Goal: Task Accomplishment & Management: Manage account settings

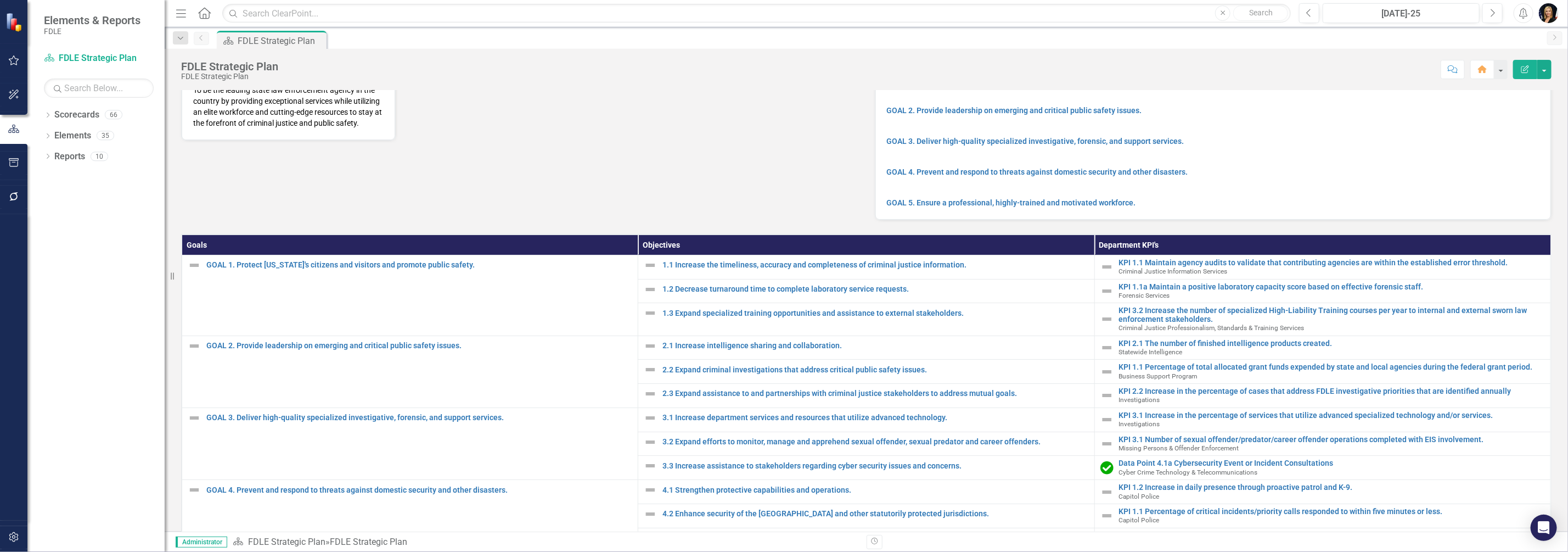
scroll to position [137, 0]
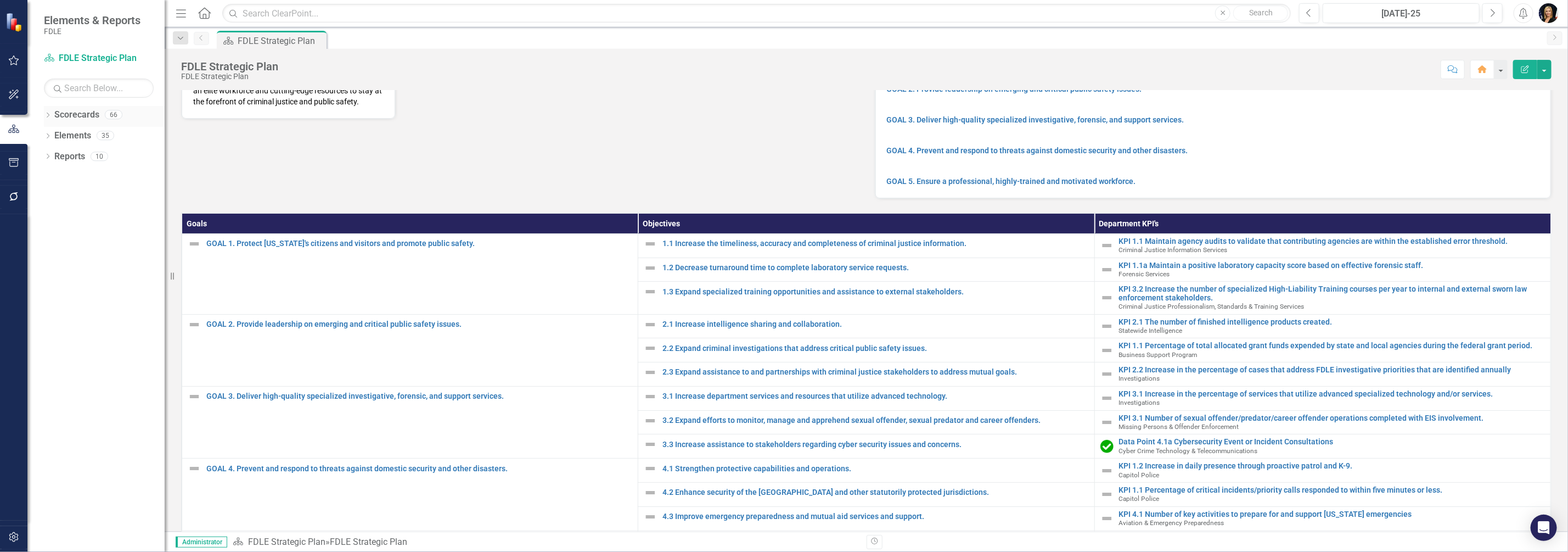
click at [48, 116] on icon "Dropdown" at bounding box center [48, 116] width 7 height 6
click at [54, 178] on icon "Dropdown" at bounding box center [54, 177] width 8 height 7
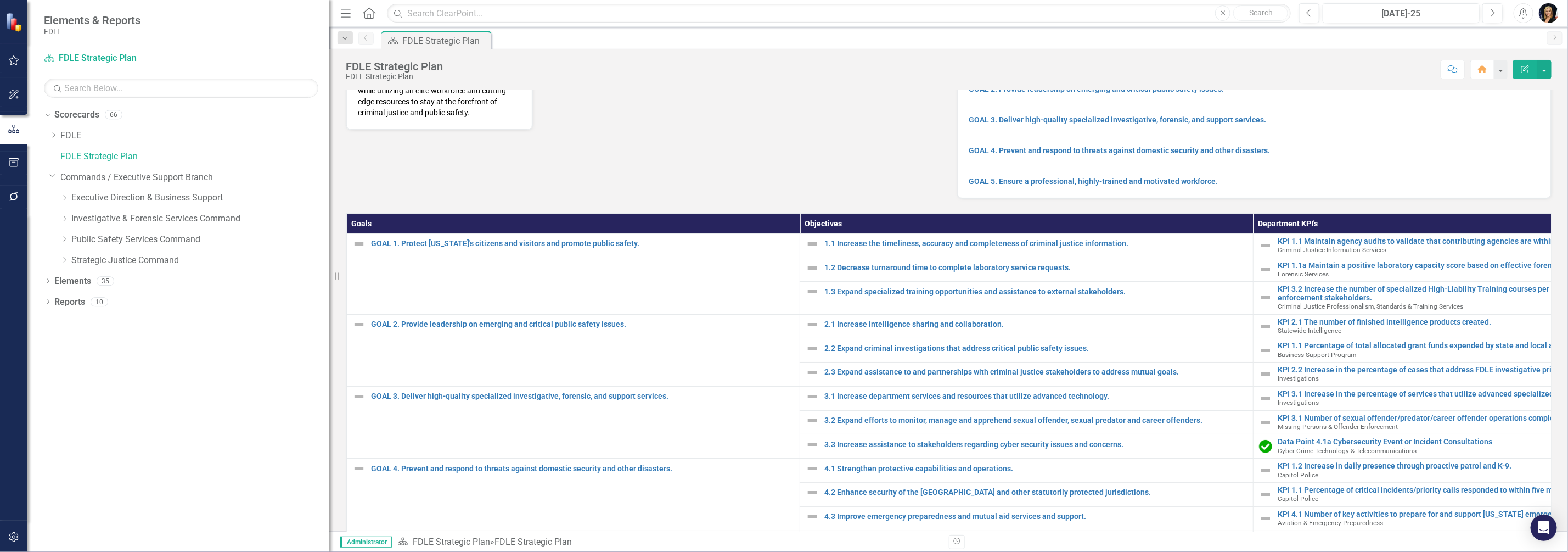
drag, startPoint x: 165, startPoint y: 239, endPoint x: 384, endPoint y: 240, distance: 219.0
click at [384, 240] on div "Elements & Reports FDLE Scorecard FDLE Strategic Plan Search Dropdown Scorecard…" at bounding box center [784, 276] width 1568 height 552
click at [64, 261] on icon "Dropdown" at bounding box center [64, 260] width 8 height 7
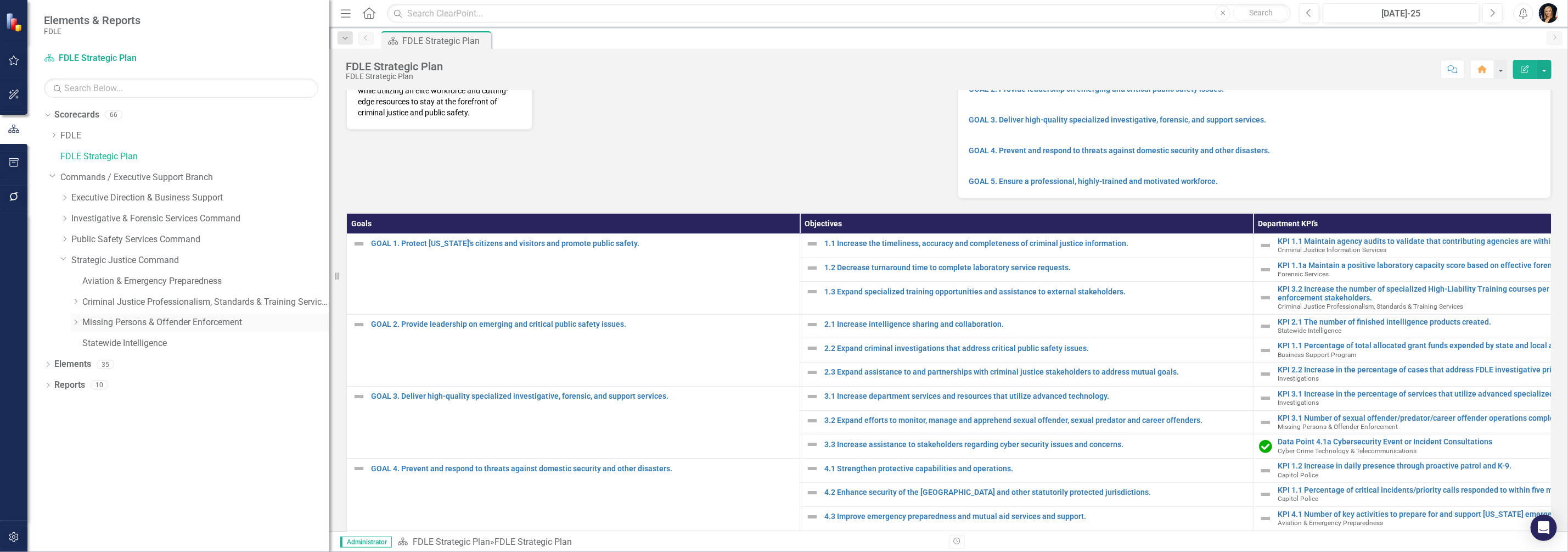
click at [74, 323] on icon "Dropdown" at bounding box center [76, 322] width 8 height 7
click at [96, 345] on link "EIS" at bounding box center [211, 343] width 236 height 13
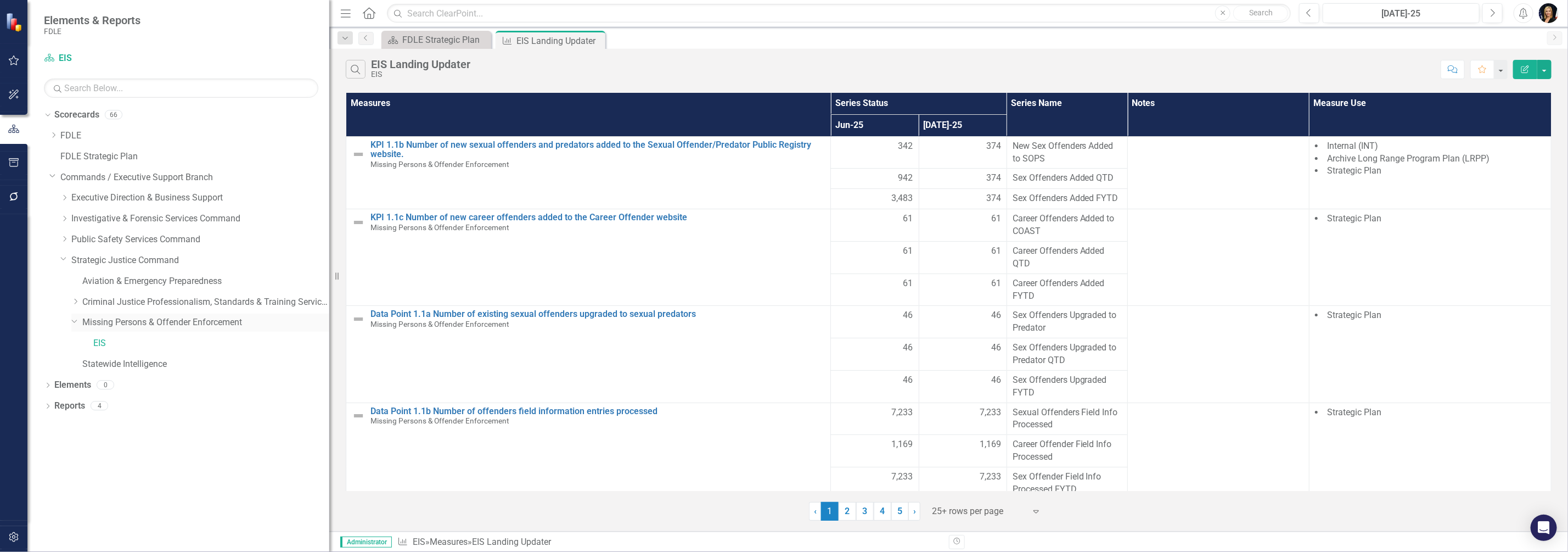
click at [114, 324] on link "Missing Persons & Offender Enforcement" at bounding box center [206, 322] width 247 height 13
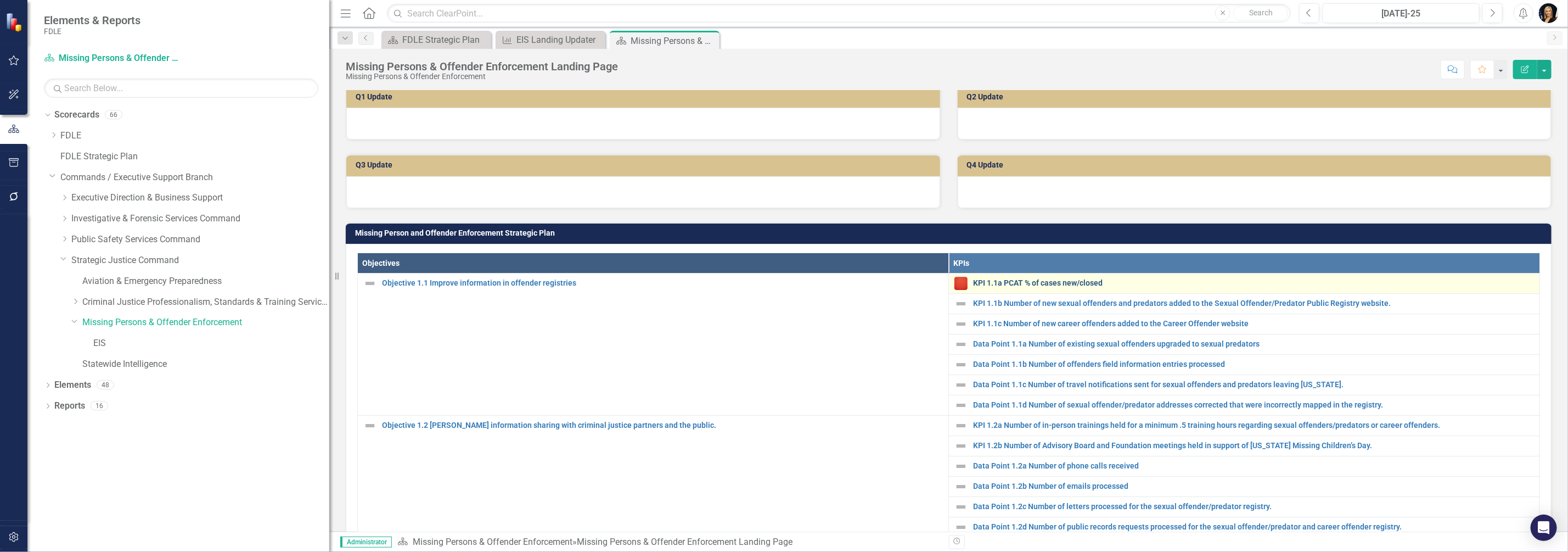
click at [988, 287] on link "KPI 1.1a PCAT % of cases new/closed" at bounding box center [1253, 283] width 561 height 8
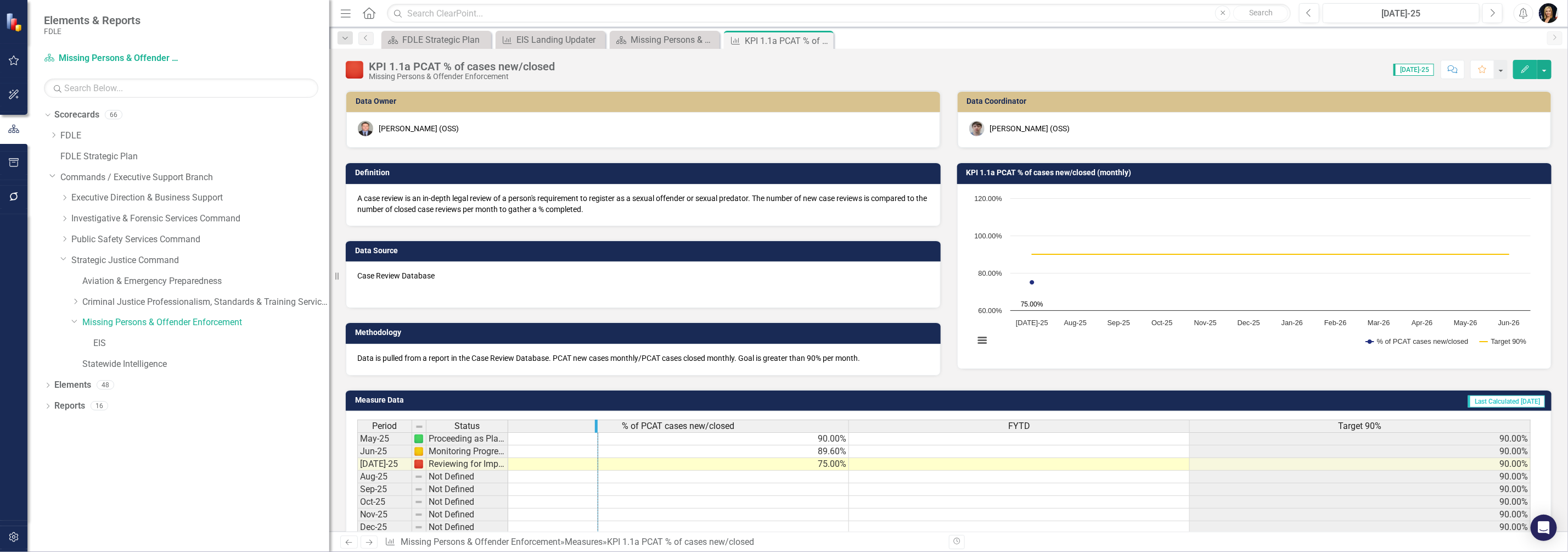
drag, startPoint x: 505, startPoint y: 424, endPoint x: 595, endPoint y: 427, distance: 90.0
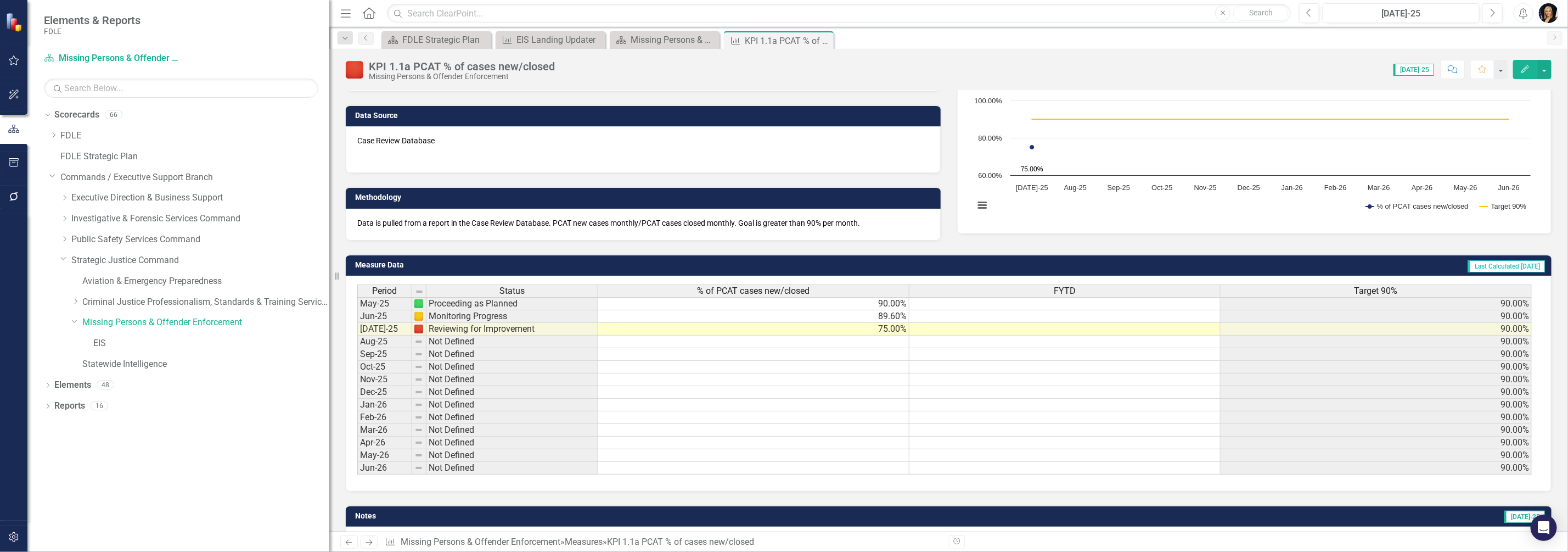
scroll to position [170, 0]
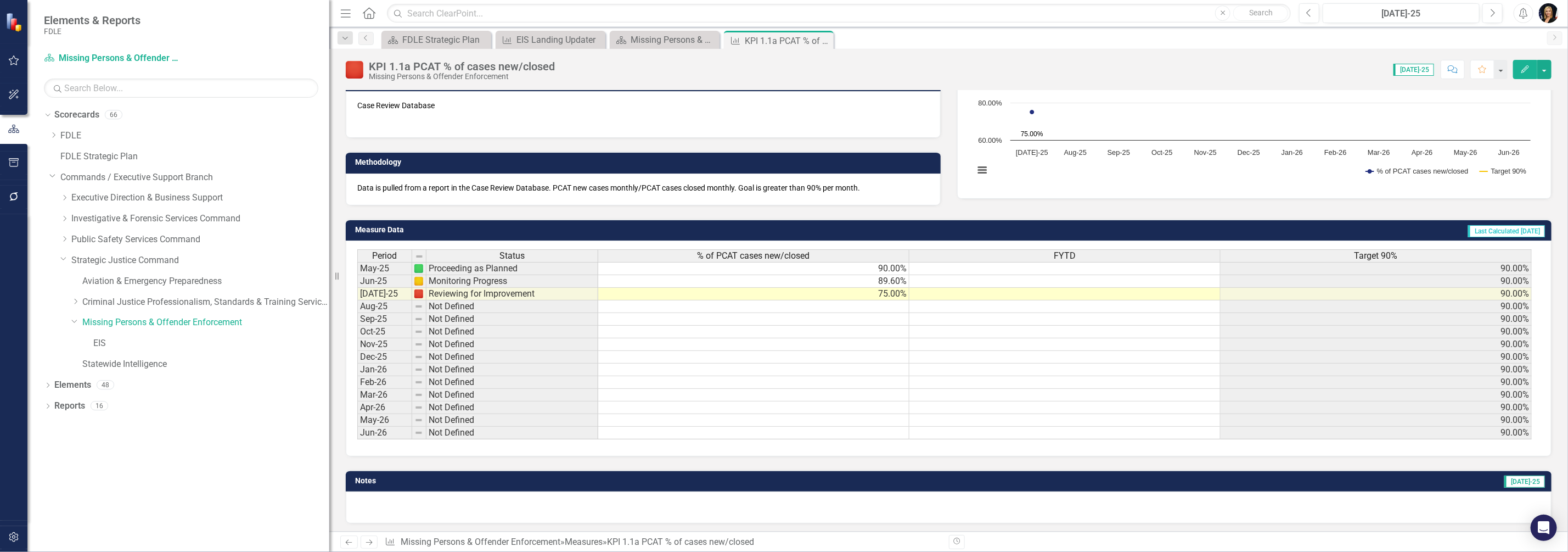
click at [996, 254] on div "FYTD" at bounding box center [1065, 256] width 311 height 12
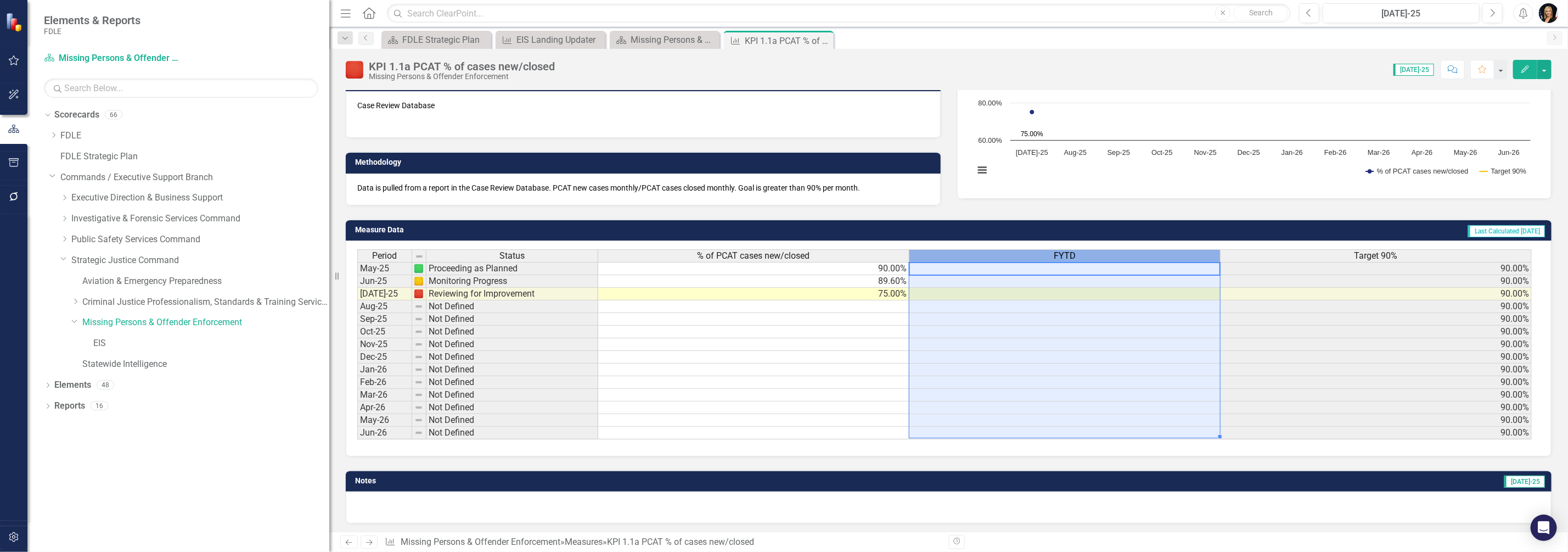
click at [996, 254] on div "FYTD" at bounding box center [1065, 256] width 311 height 12
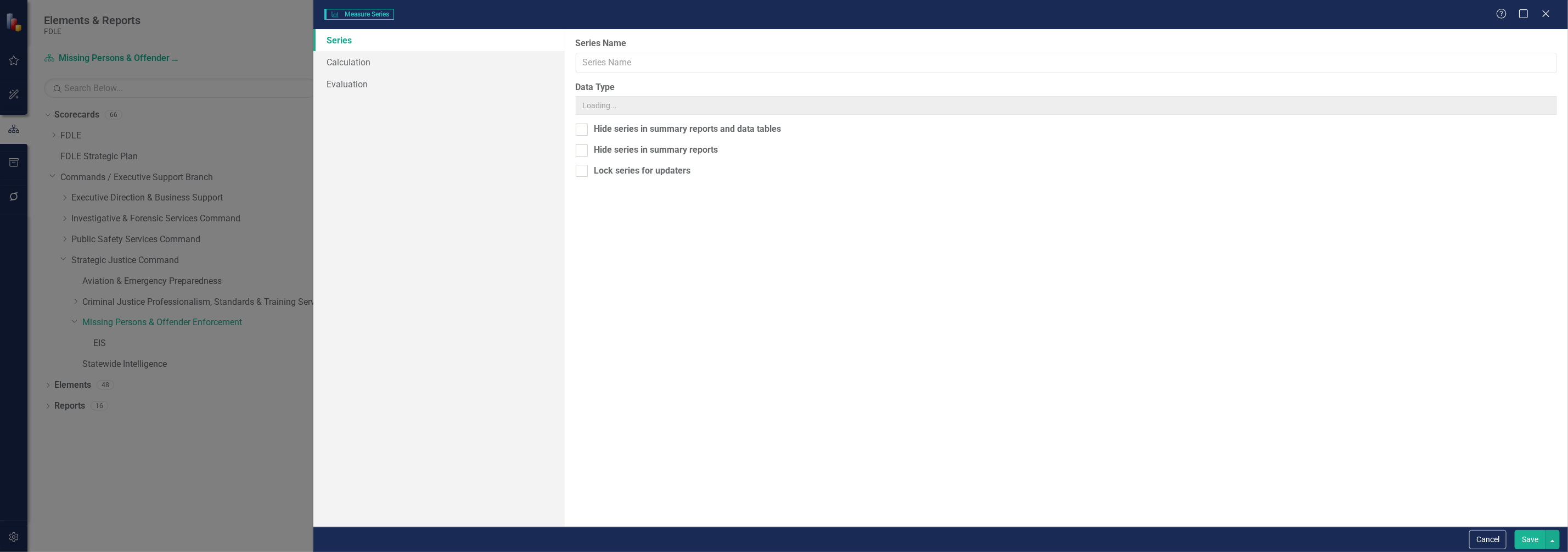
click at [368, 74] on div "Measure Series Measure Series Help Maximize Close Series Calculation Evaluation…" at bounding box center [784, 276] width 1568 height 552
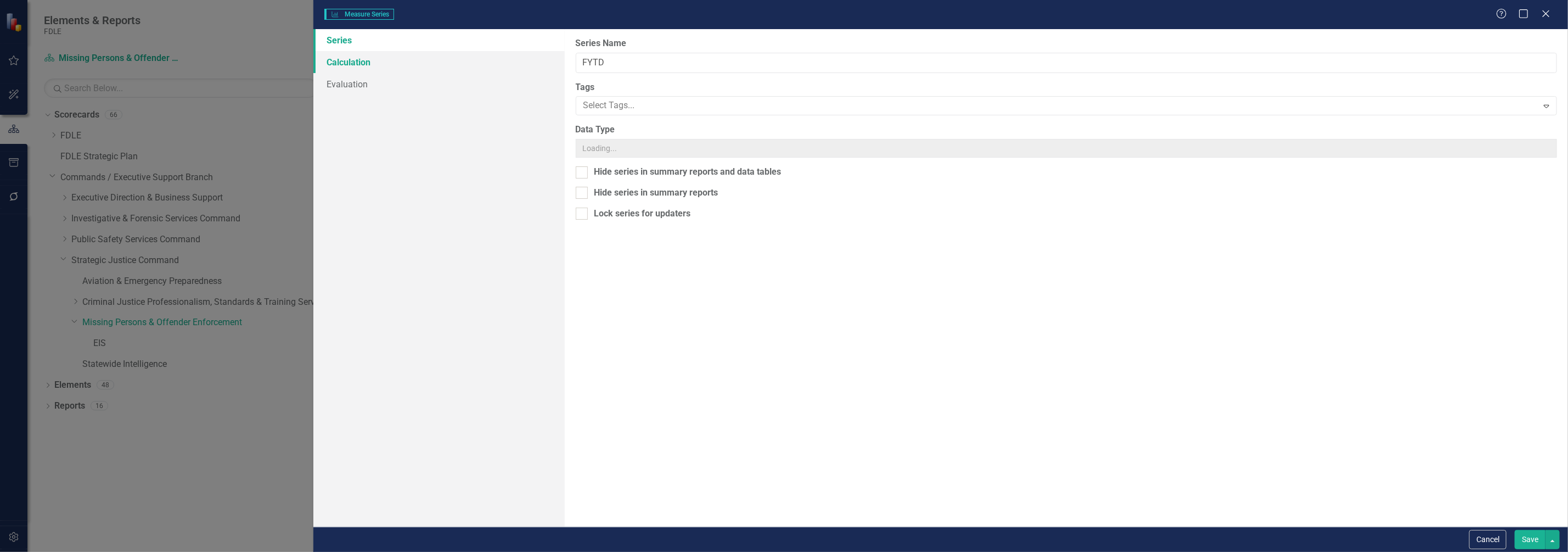
click at [373, 68] on link "Calculation" at bounding box center [439, 62] width 251 height 22
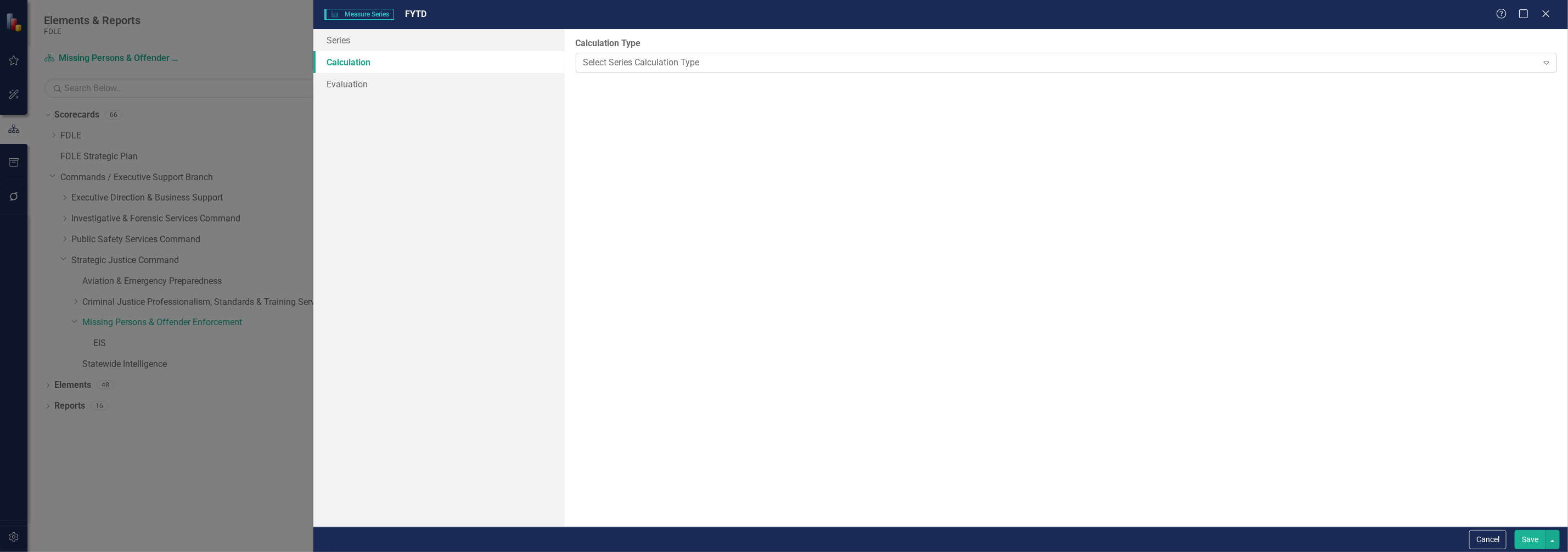
click at [823, 60] on div "Select Series Calculation Type" at bounding box center [1060, 62] width 954 height 13
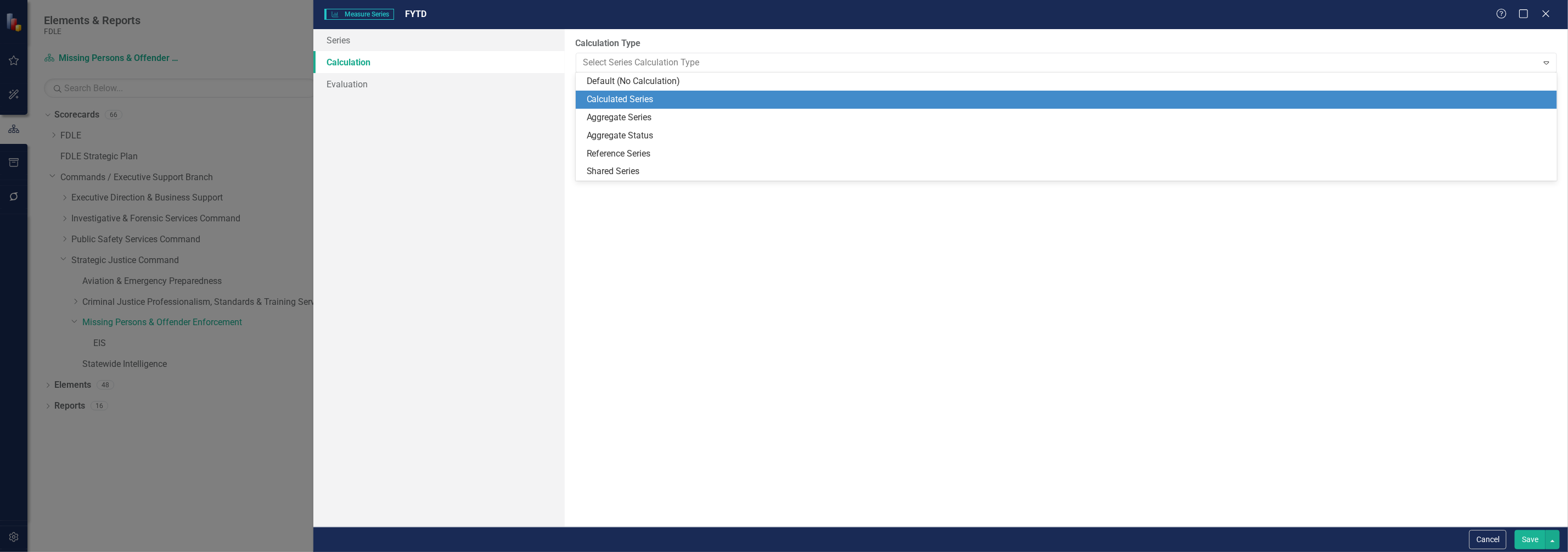
click at [826, 99] on div "Calculated Series" at bounding box center [1069, 99] width 964 height 13
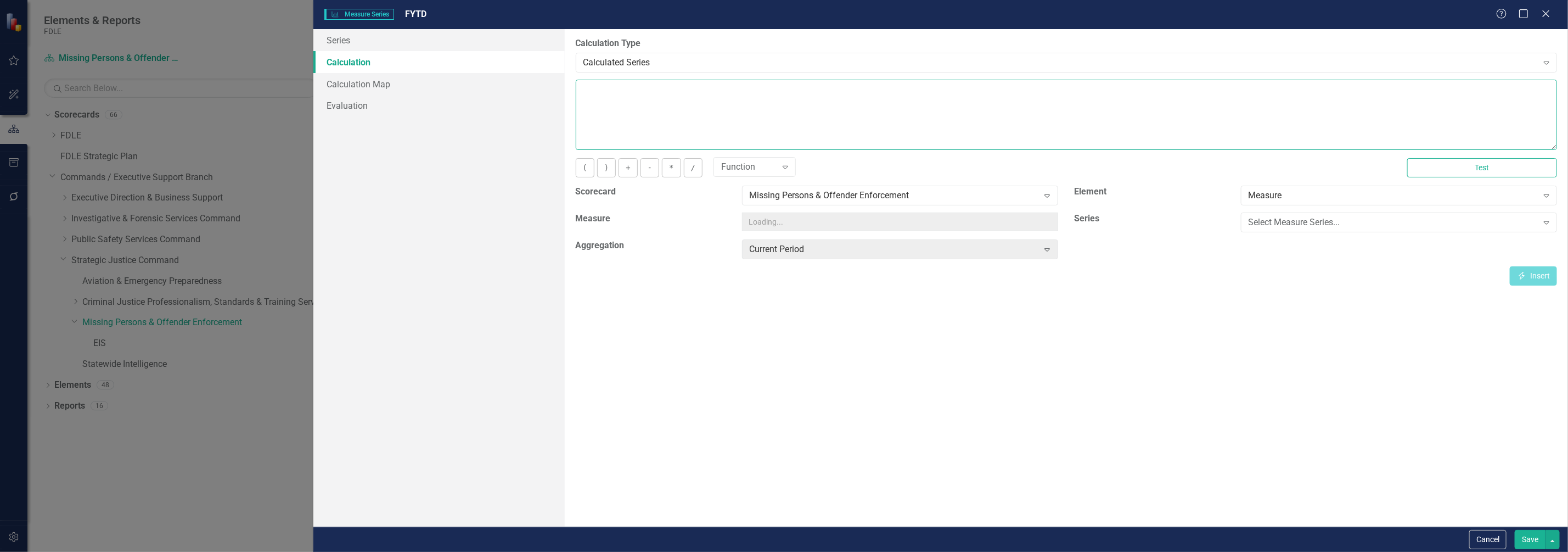
click at [783, 117] on textarea at bounding box center [1067, 115] width 982 height 70
click at [1309, 222] on div "Select Measure Series..." at bounding box center [1393, 222] width 289 height 13
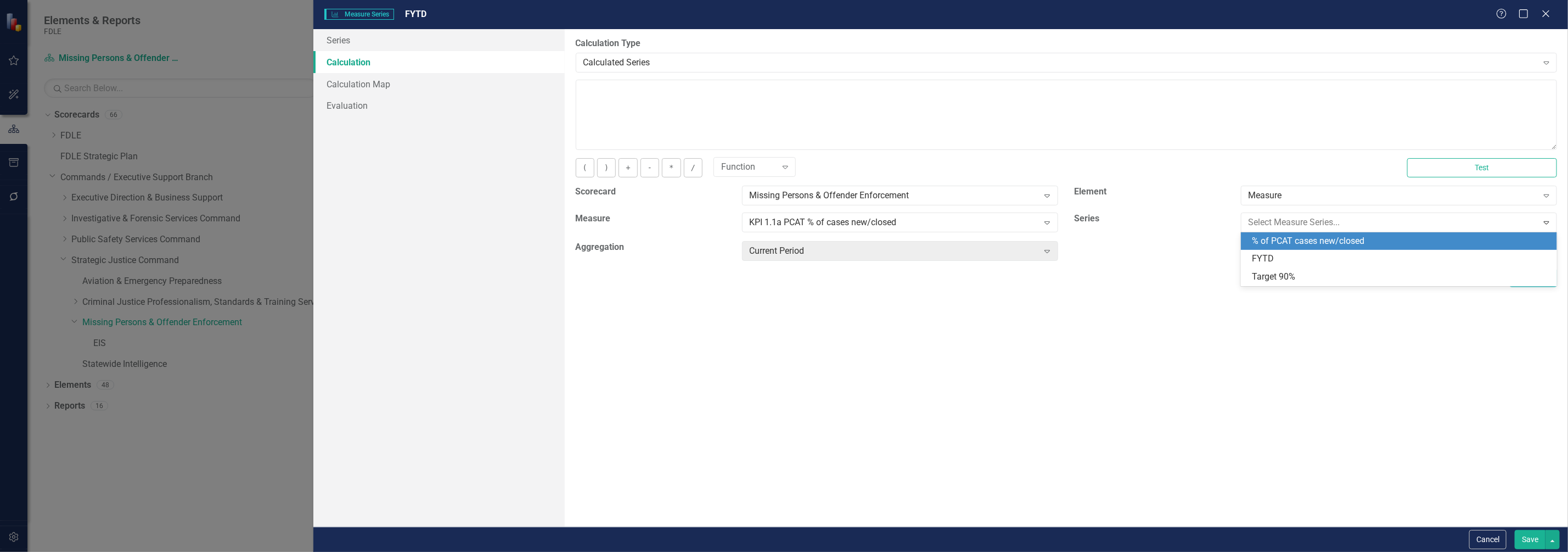
click at [1311, 236] on div "% of PCAT cases new/closed" at bounding box center [1401, 241] width 299 height 13
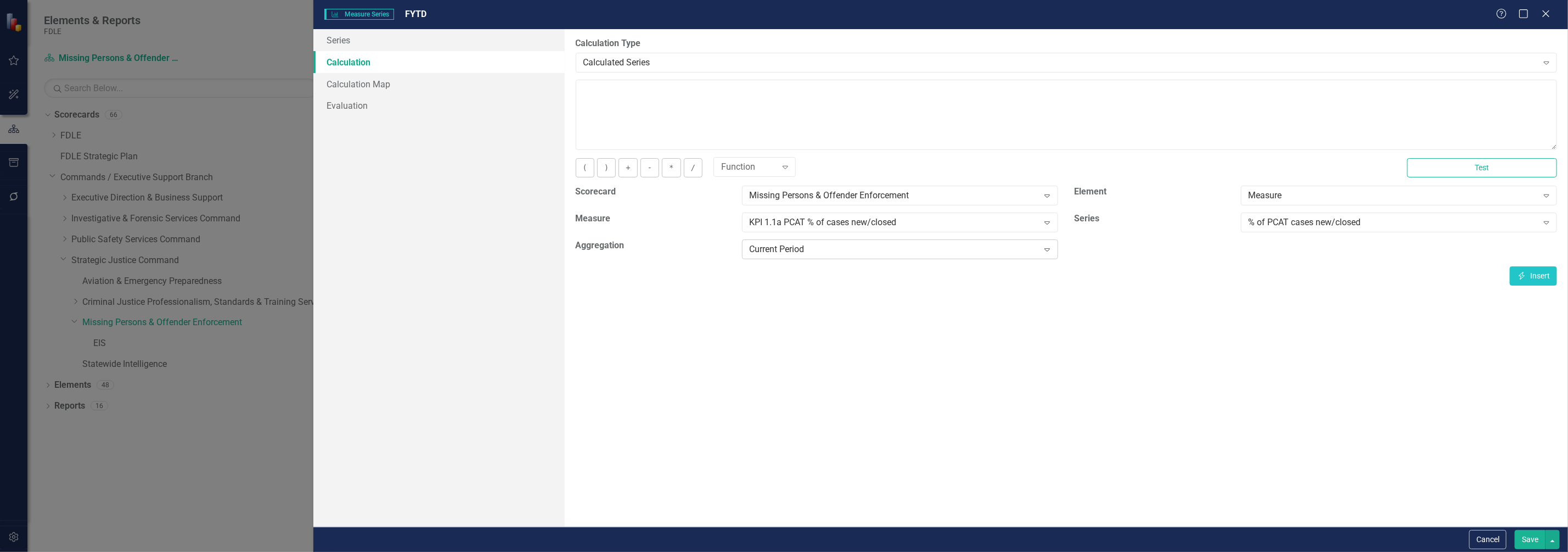
click at [927, 249] on div "Current Period" at bounding box center [894, 249] width 289 height 13
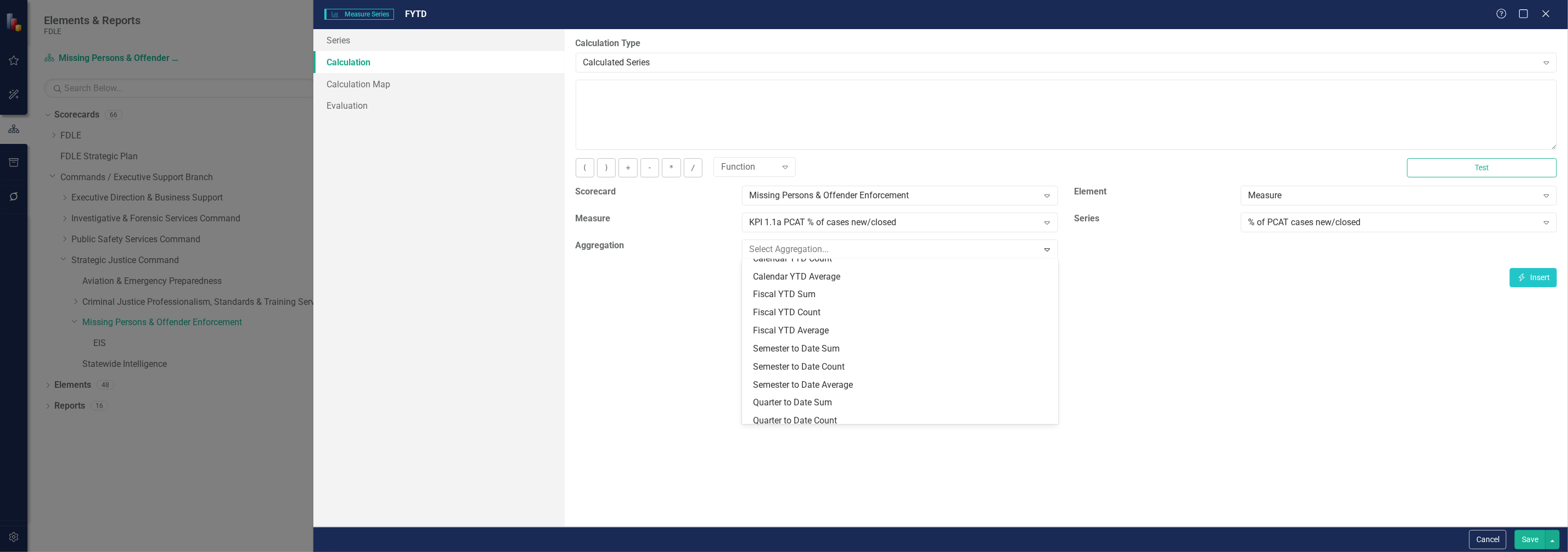
scroll to position [137, 0]
click at [865, 280] on div "Fiscal YTD Sum" at bounding box center [903, 275] width 299 height 13
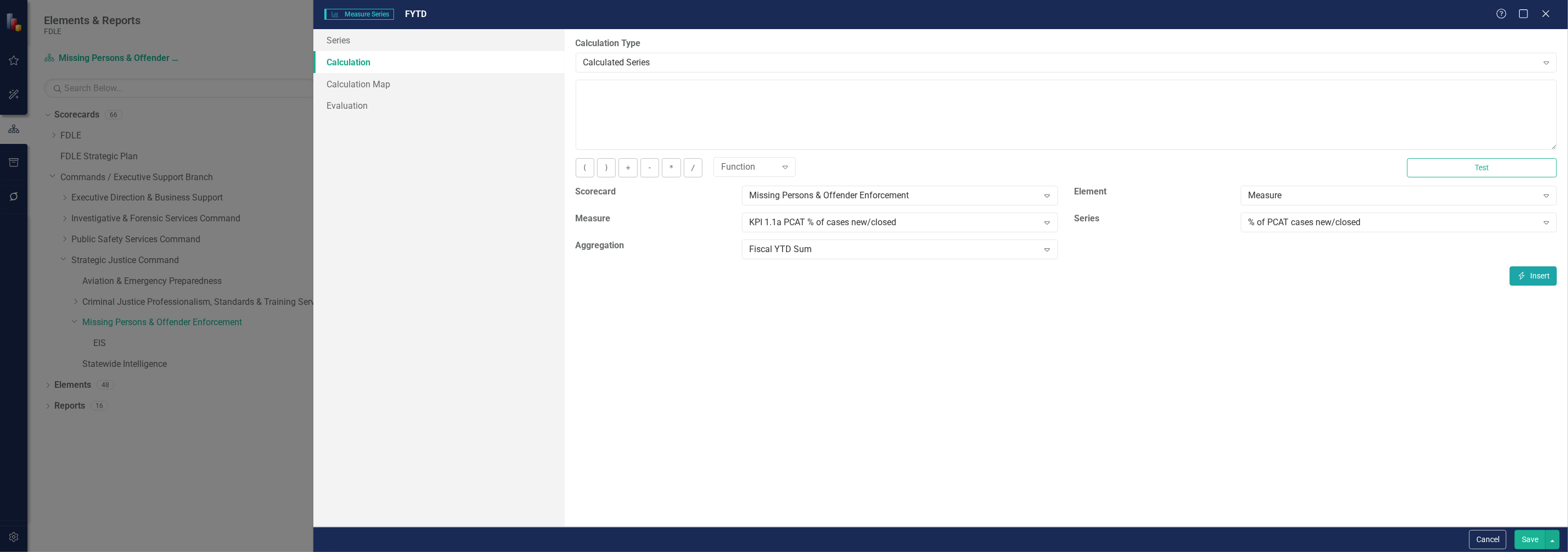
click at [1537, 268] on button "Insert Insert" at bounding box center [1533, 276] width 47 height 19
type textarea "[m2002375][% of PCAT cases new/closed][FiscalYTDSum]"
click at [1531, 543] on button "Save" at bounding box center [1530, 539] width 31 height 19
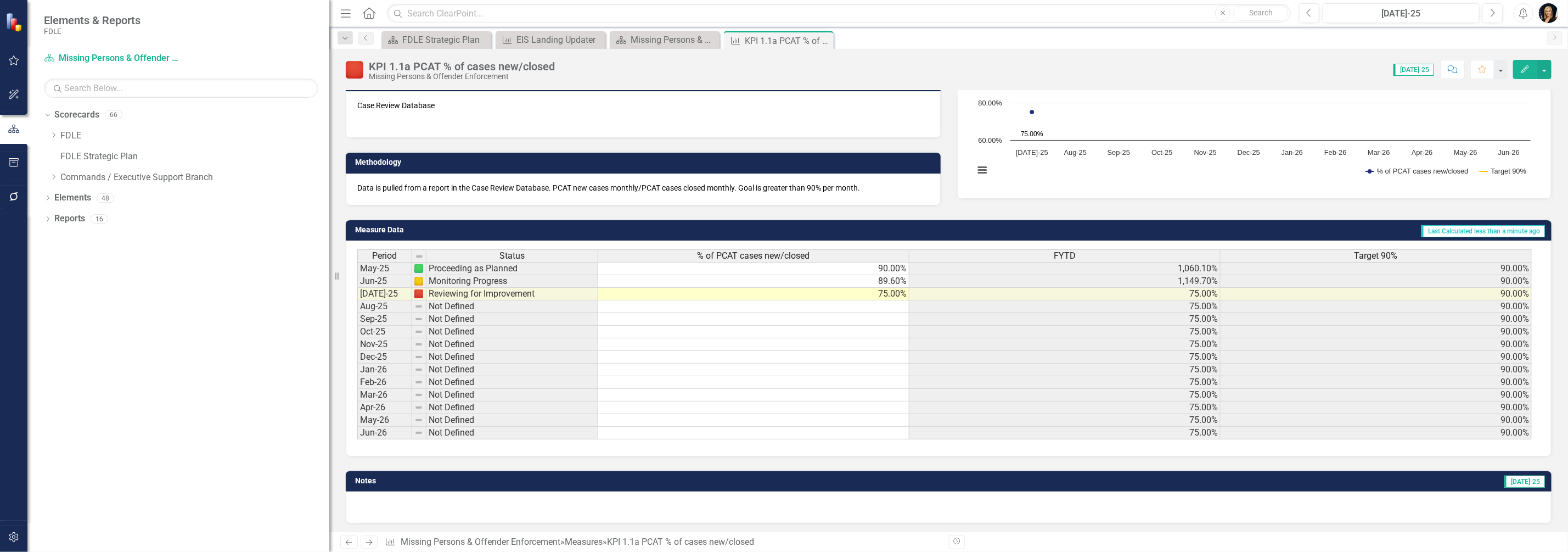
scroll to position [33, 0]
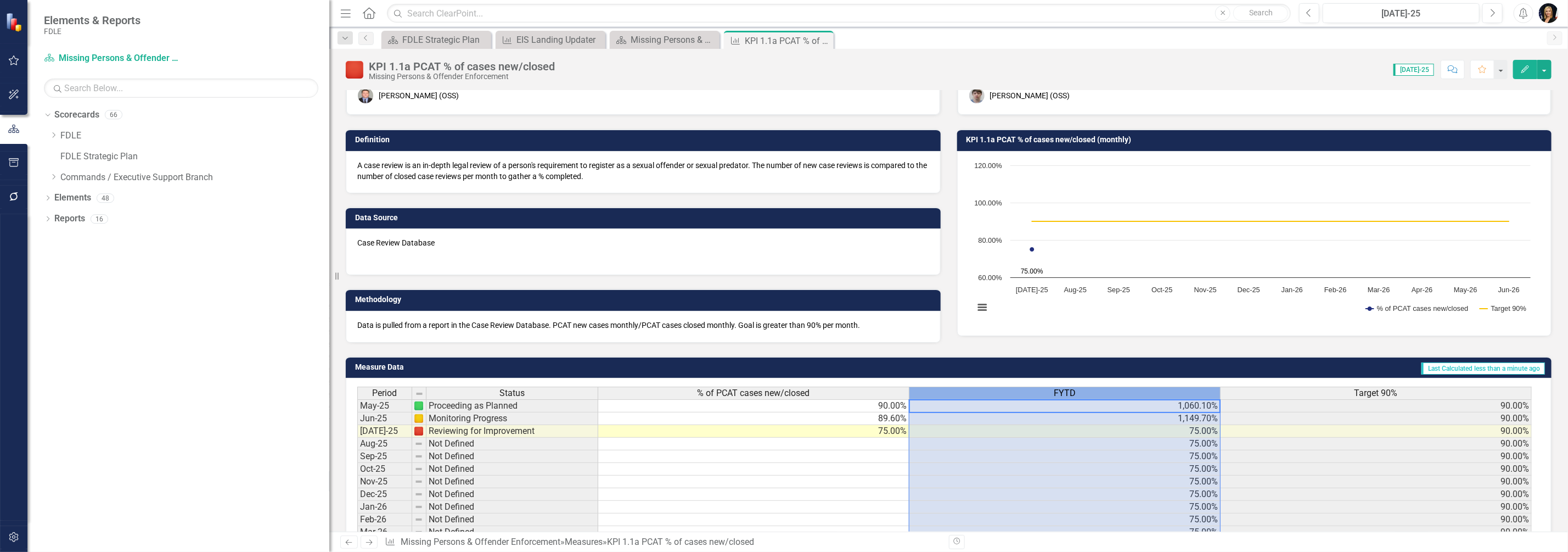
click at [1136, 395] on div "FYTD" at bounding box center [1065, 393] width 311 height 12
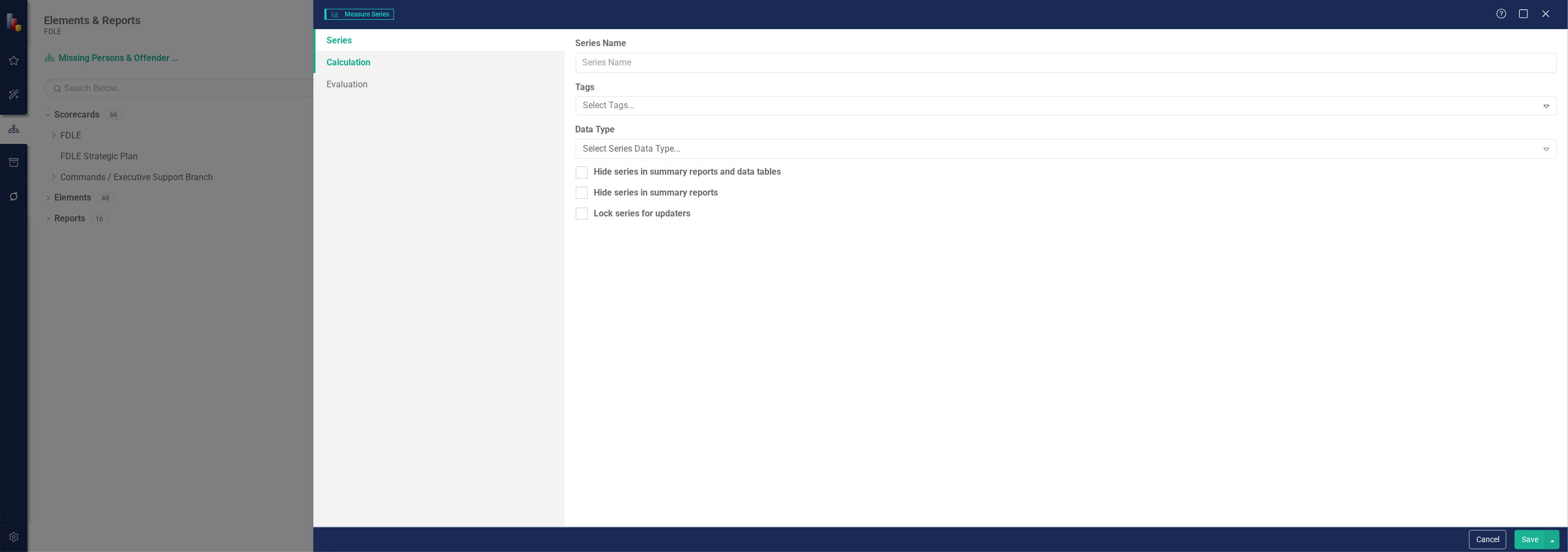
type input "FYTD"
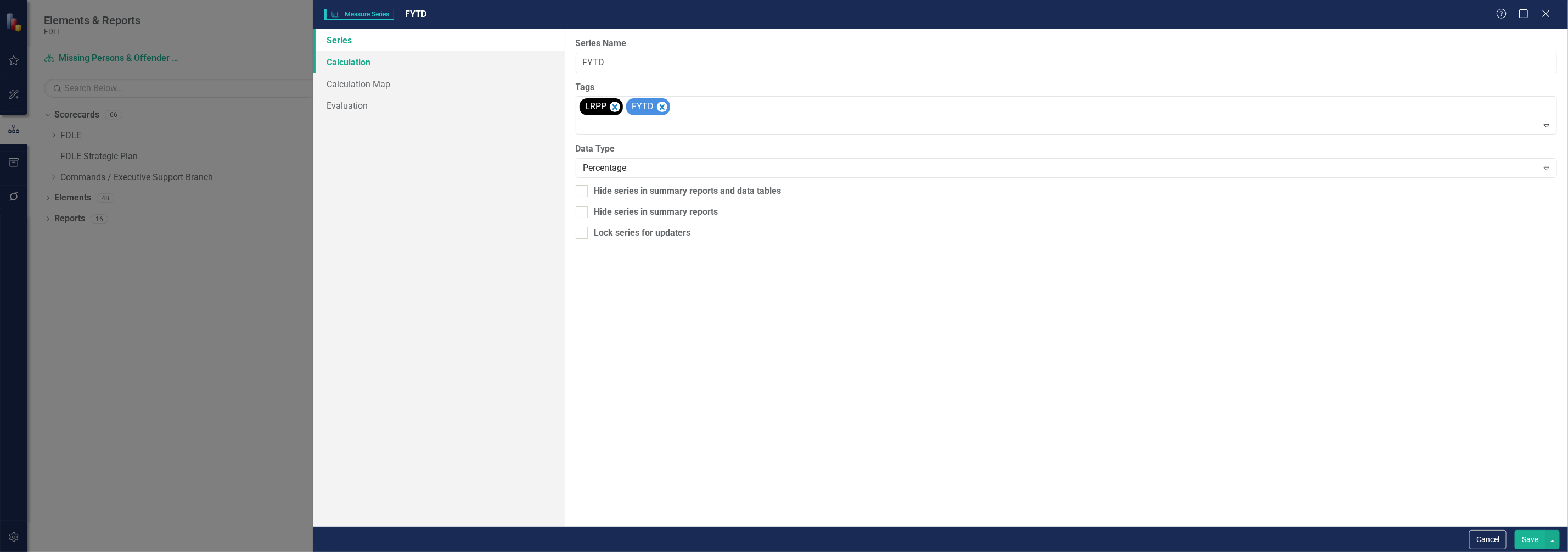
click at [480, 69] on link "Calculation" at bounding box center [439, 62] width 251 height 22
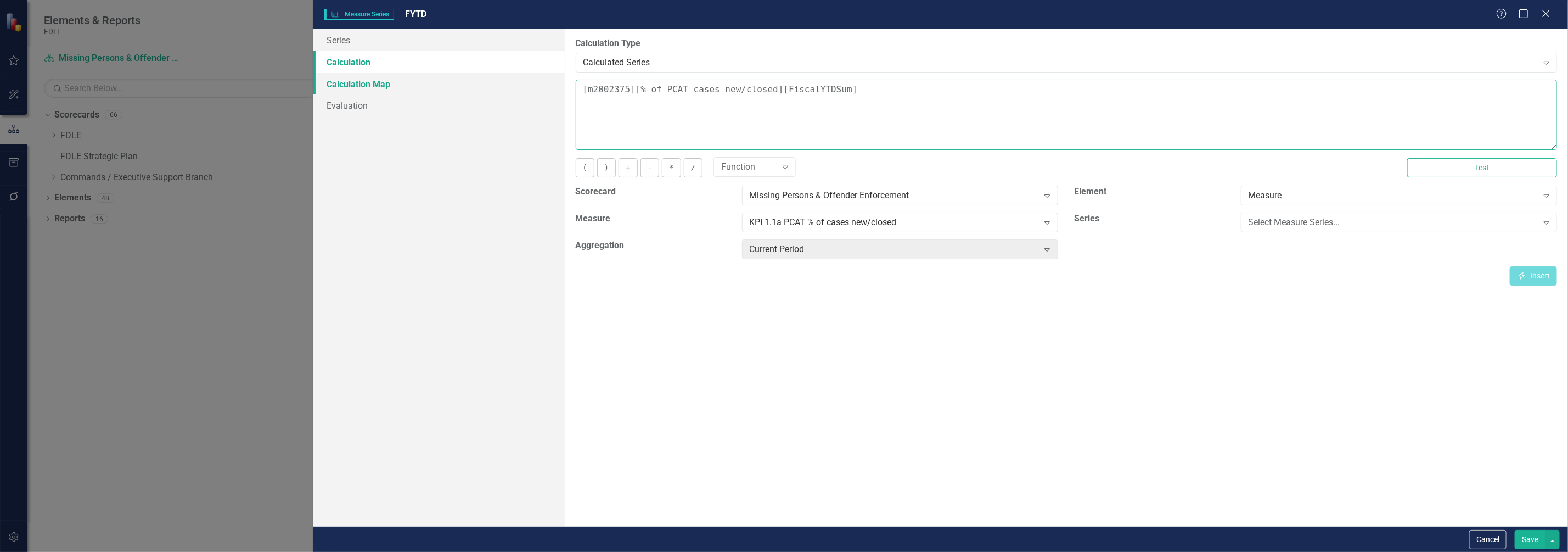
drag, startPoint x: 848, startPoint y: 94, endPoint x: 480, endPoint y: 77, distance: 368.4
click at [480, 77] on div "Series Calculation Calculation Map Evaluation From this page, you can edit the …" at bounding box center [941, 277] width 1255 height 498
click at [477, 42] on link "Series" at bounding box center [439, 40] width 251 height 22
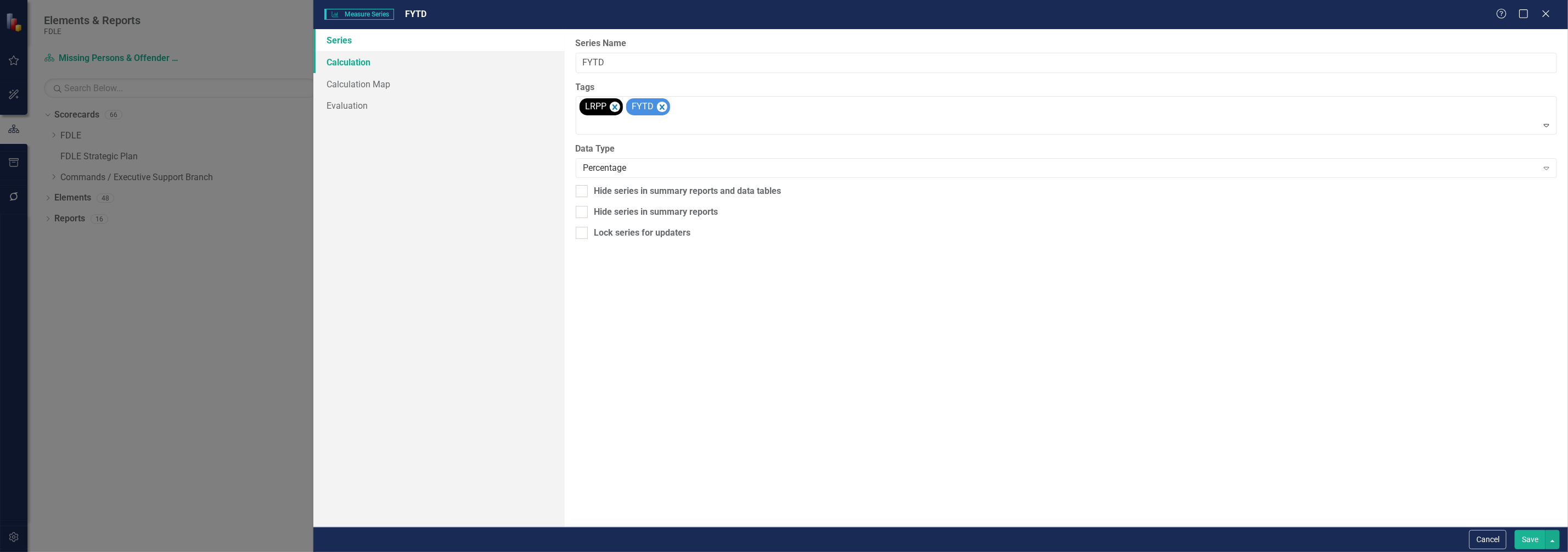
click at [467, 70] on link "Calculation" at bounding box center [439, 62] width 251 height 22
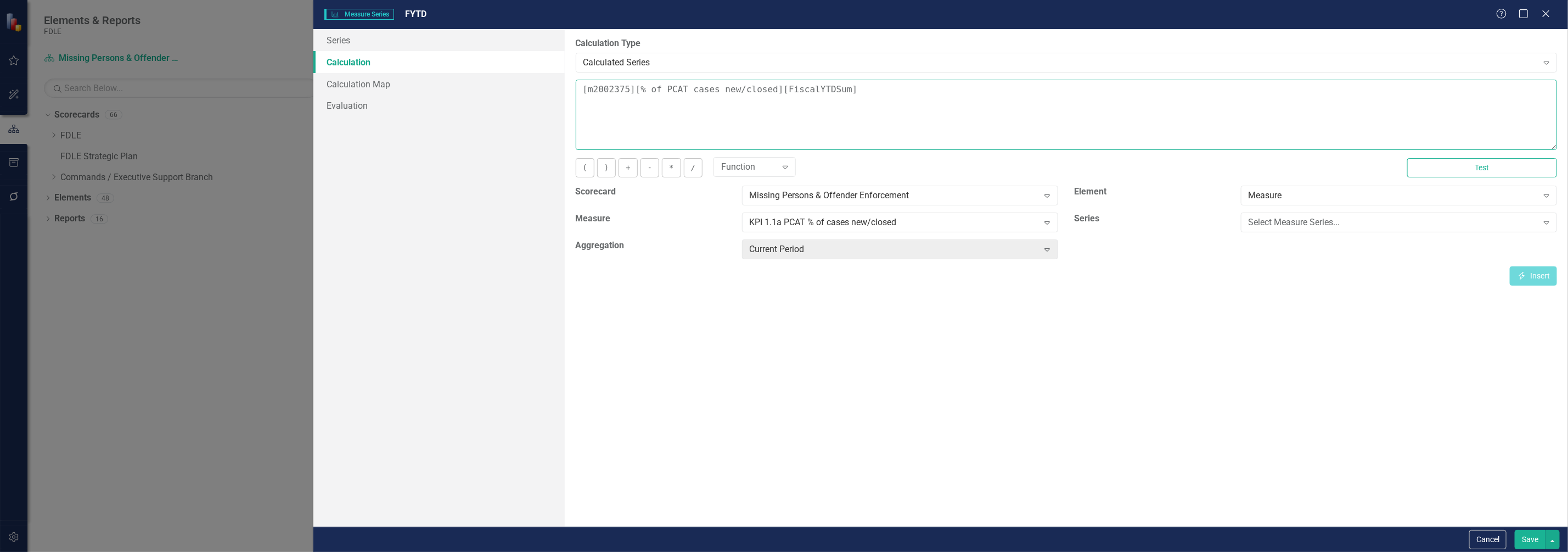
click at [868, 87] on textarea "[m2002375][% of PCAT cases new/closed][FiscalYTDSum]" at bounding box center [1067, 115] width 982 height 70
click at [846, 91] on textarea "[m2002375][% of PCAT cases new/closed][FiscalYTDSum]" at bounding box center [1067, 115] width 982 height 70
click at [848, 92] on textarea "[m2002375][% of PCAT cases new/closed][FiscalYTDSum]" at bounding box center [1067, 115] width 982 height 70
drag, startPoint x: 848, startPoint y: 87, endPoint x: 501, endPoint y: 84, distance: 347.0
click at [501, 84] on div "Series Calculation Calculation Map Evaluation From this page, you can edit the …" at bounding box center [941, 277] width 1255 height 498
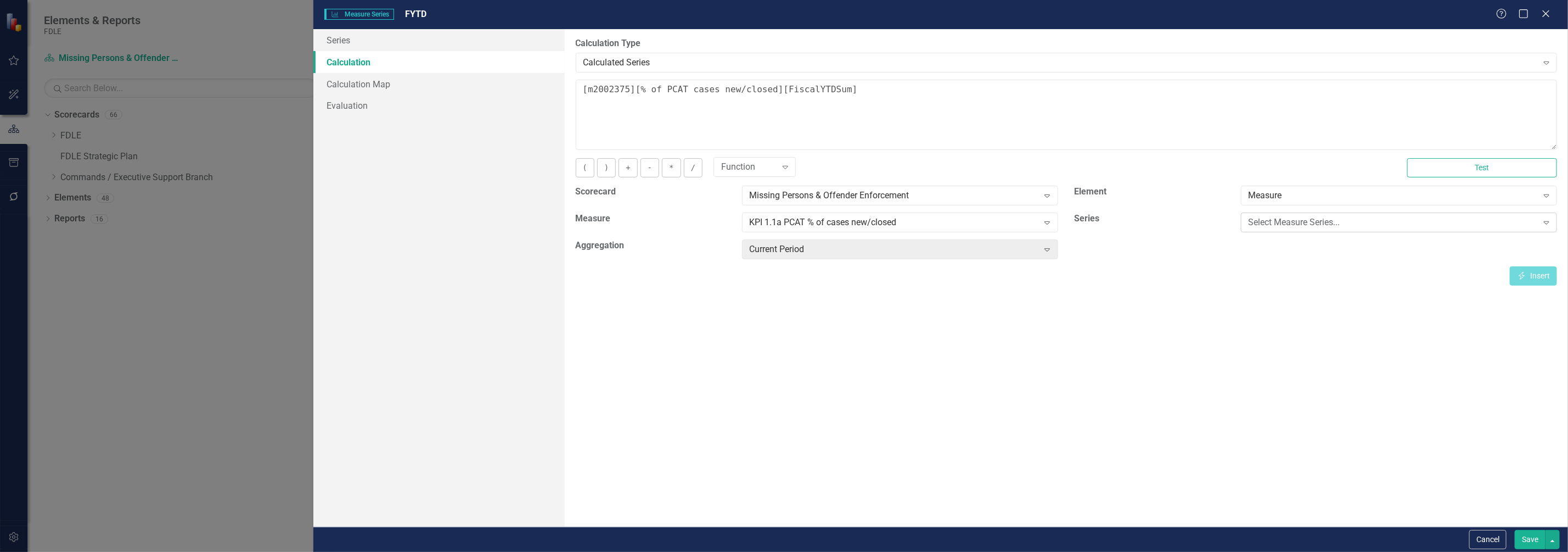
drag, startPoint x: 1303, startPoint y: 236, endPoint x: 1307, endPoint y: 230, distance: 7.2
click at [1303, 236] on div "Select Measure Series... Expand" at bounding box center [1399, 226] width 333 height 27
click at [1307, 230] on div "Select Measure Series... Expand" at bounding box center [1399, 222] width 316 height 20
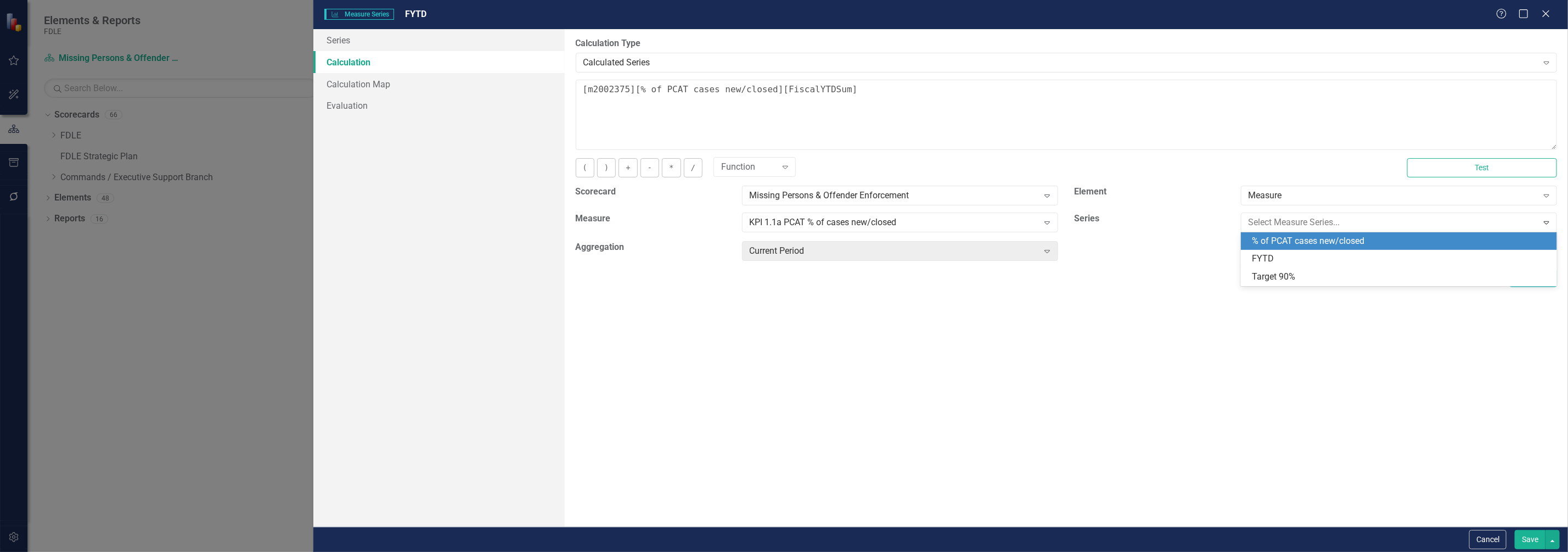
click at [1307, 243] on div "% of PCAT cases new/closed" at bounding box center [1401, 241] width 299 height 13
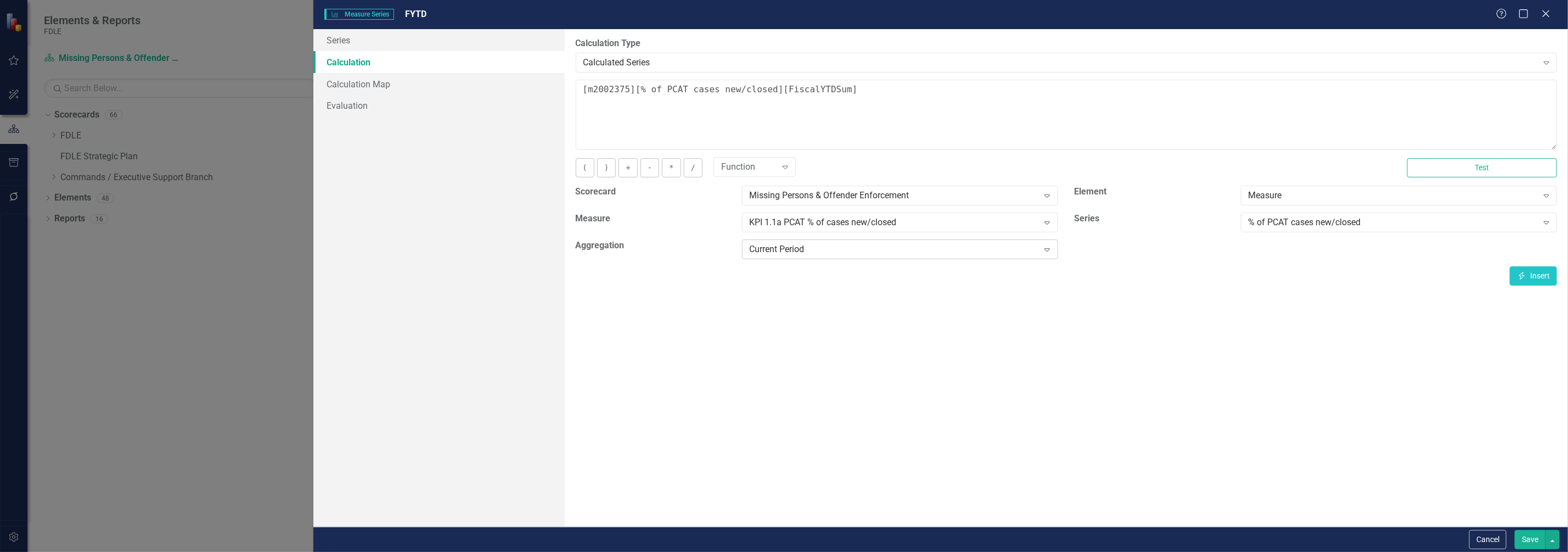
drag, startPoint x: 898, startPoint y: 264, endPoint x: 911, endPoint y: 256, distance: 15.3
click at [899, 264] on div "Current Period Expand" at bounding box center [900, 253] width 333 height 27
click at [911, 255] on div "Current Period Expand" at bounding box center [900, 249] width 316 height 20
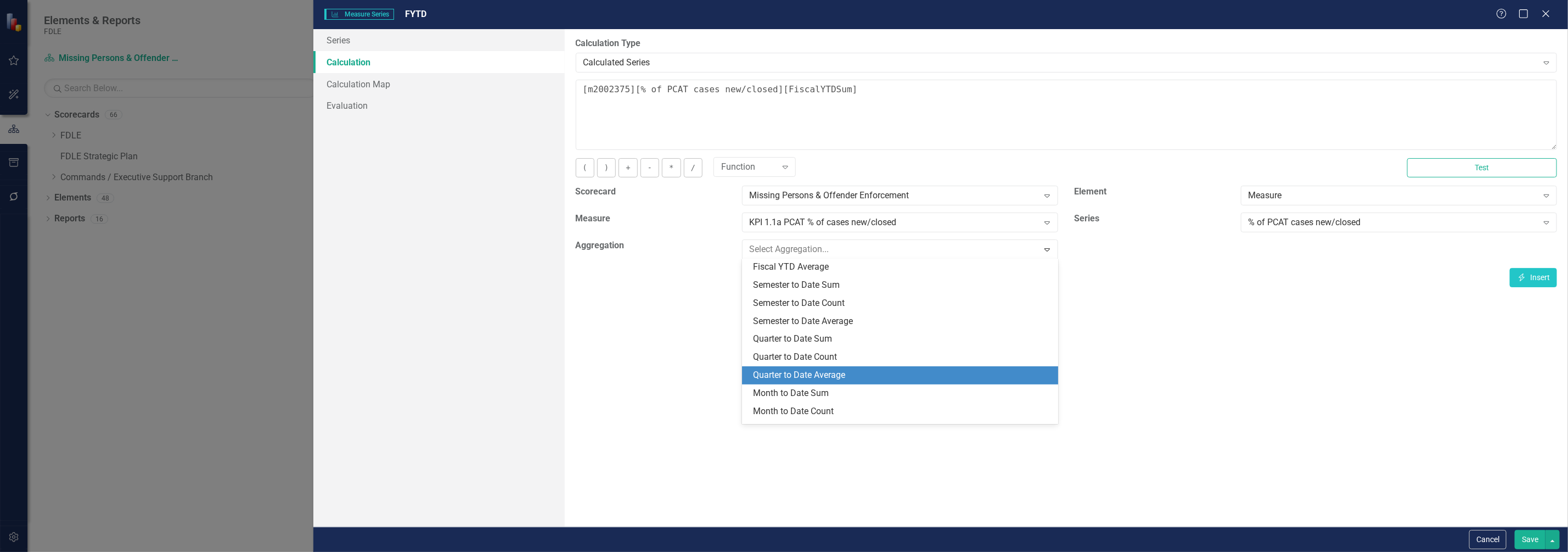
scroll to position [113, 0]
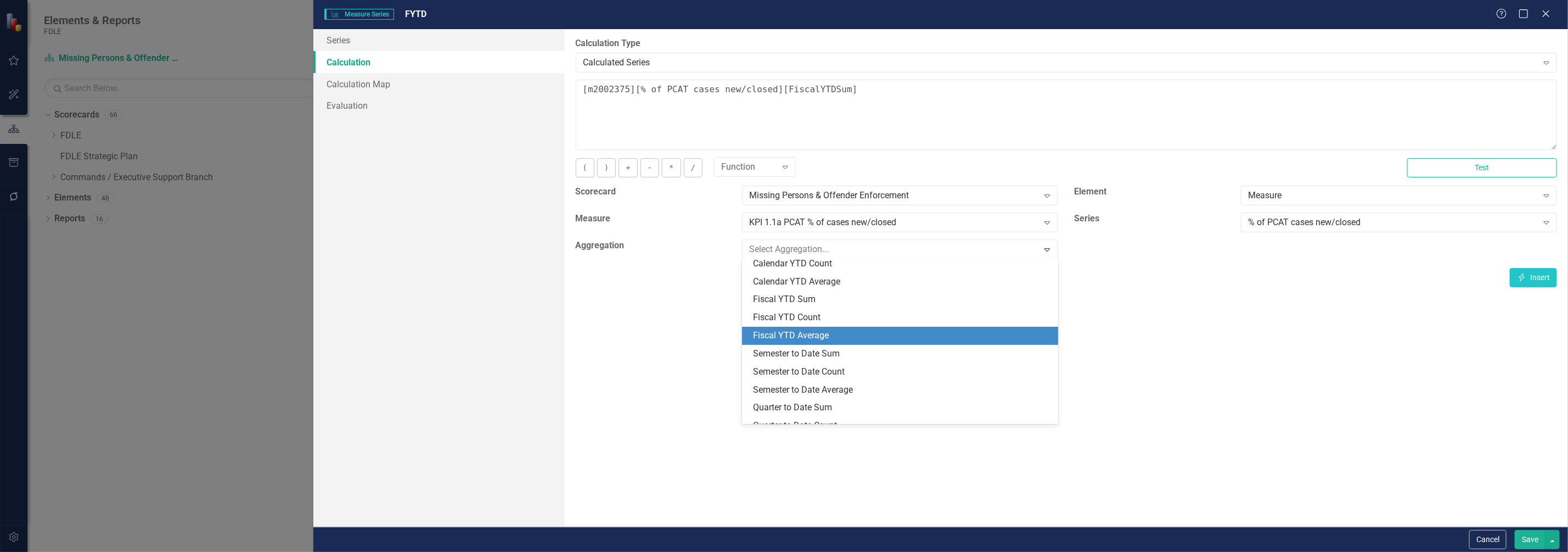
click at [866, 332] on div "Fiscal YTD Average" at bounding box center [903, 336] width 299 height 13
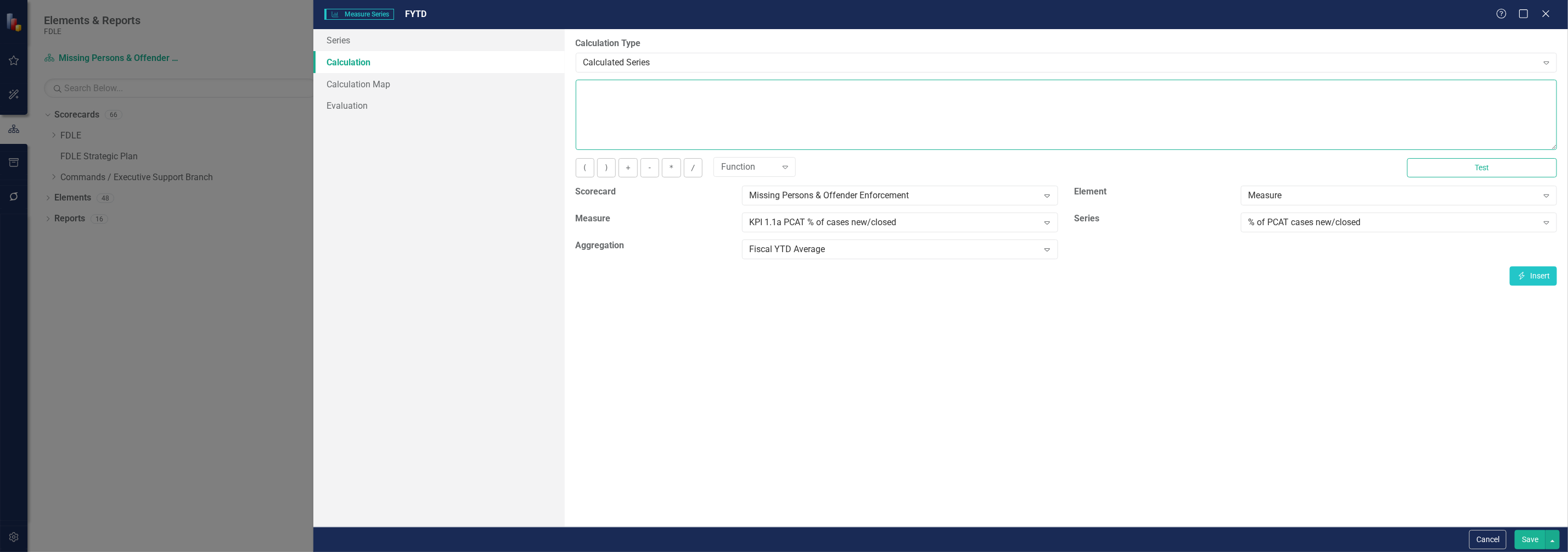
drag, startPoint x: 897, startPoint y: 90, endPoint x: 1176, endPoint y: 533, distance: 523.5
click at [1534, 285] on div "By default, series in ClearPoint are not calculated. So, if you leave the form …" at bounding box center [1066, 277] width 1003 height 498
click at [1535, 282] on button "Insert Insert" at bounding box center [1533, 276] width 47 height 19
type textarea "[m2002375][% of PCAT cases new/closed][FiscalYTDAverage]"
click at [1526, 547] on button "Save" at bounding box center [1530, 539] width 31 height 19
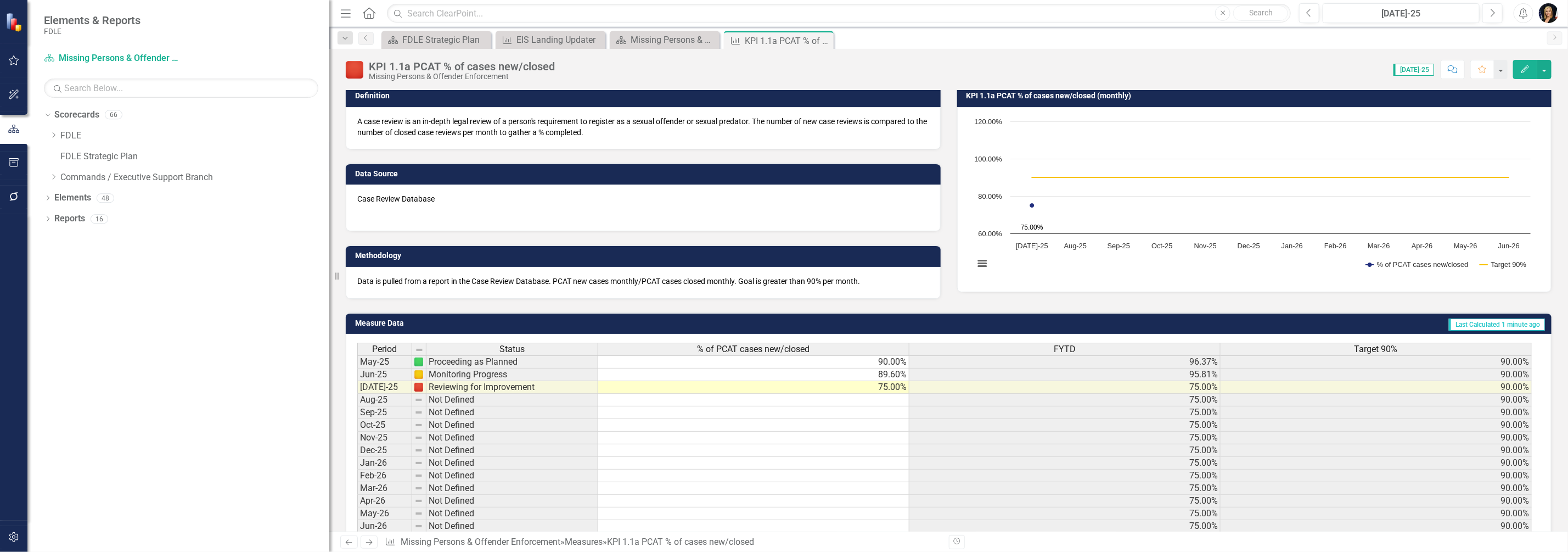
scroll to position [0, 0]
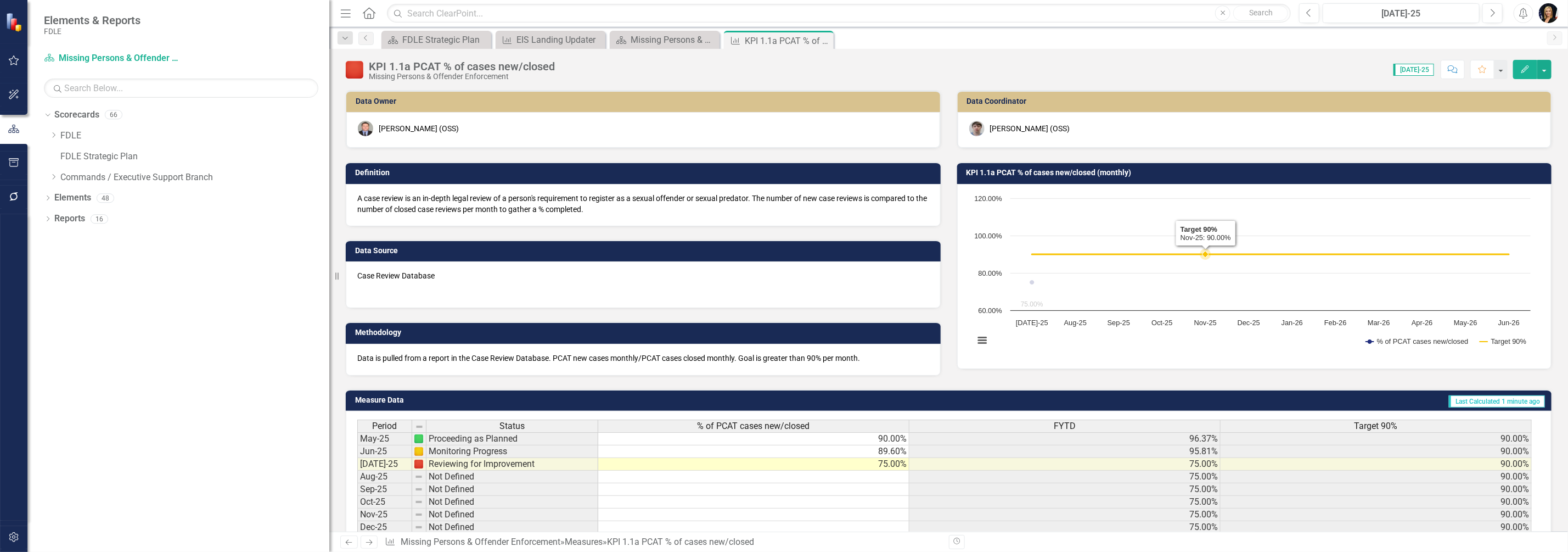
click at [1212, 301] on rect "Interactive chart" at bounding box center [1253, 275] width 568 height 165
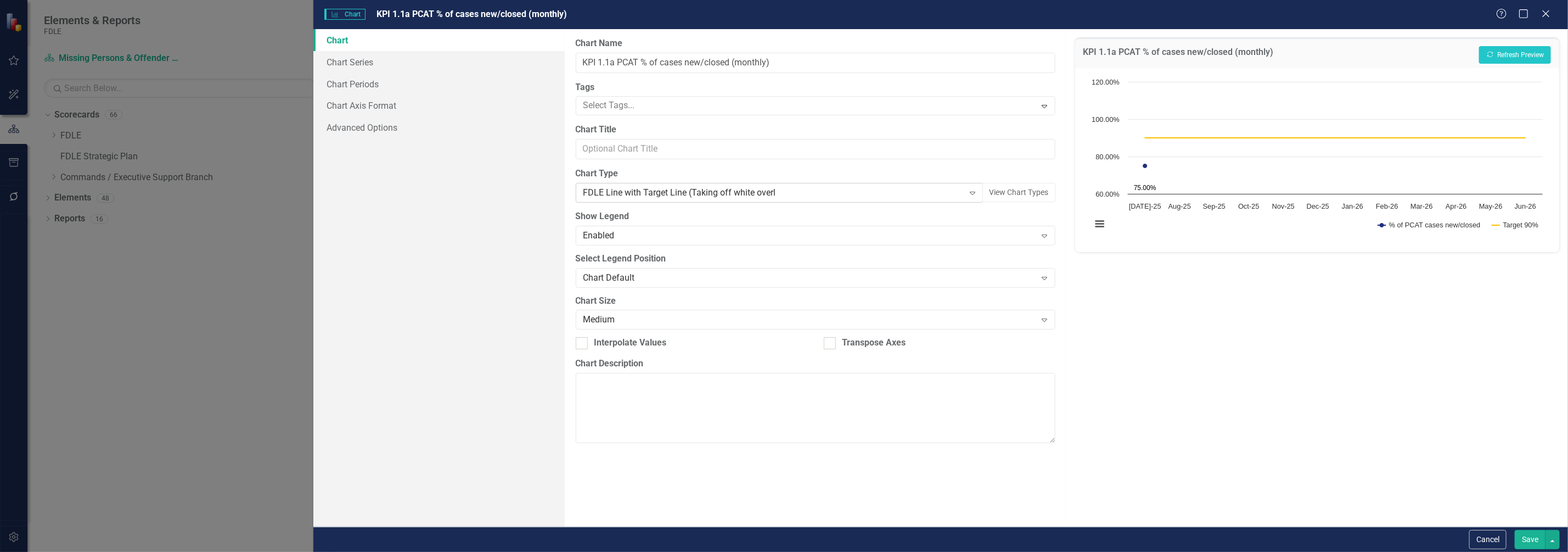
click at [972, 190] on icon "Expand" at bounding box center [972, 192] width 11 height 9
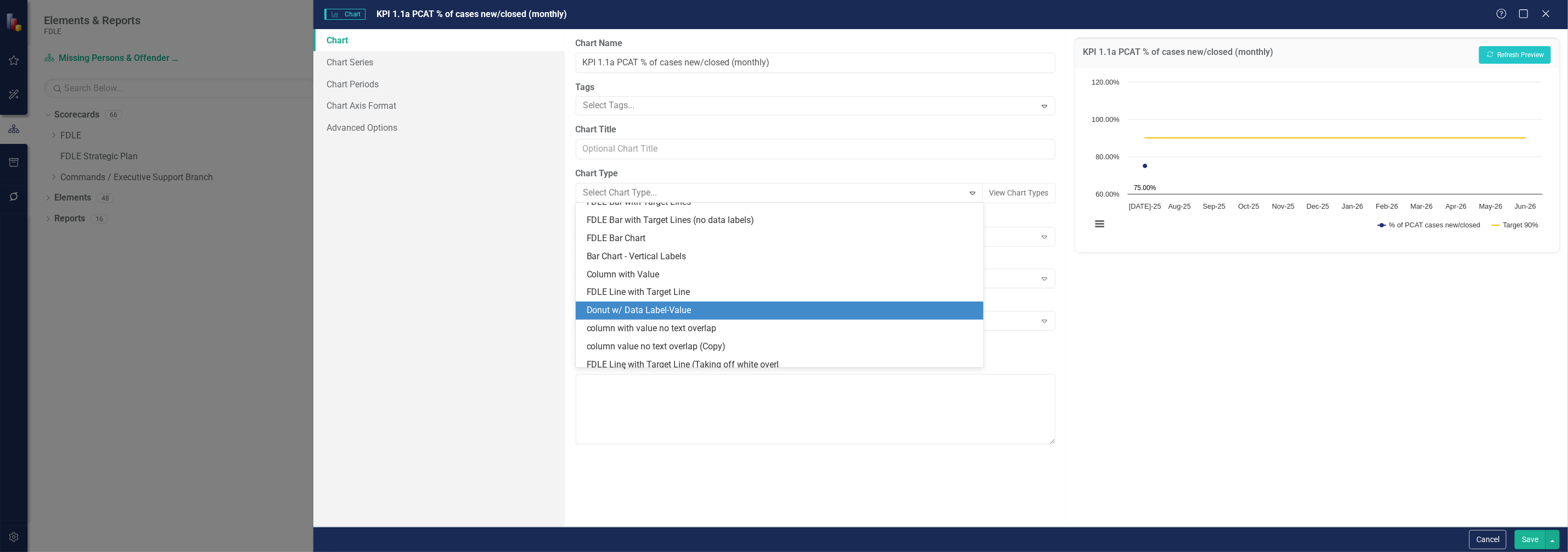
scroll to position [993, 0]
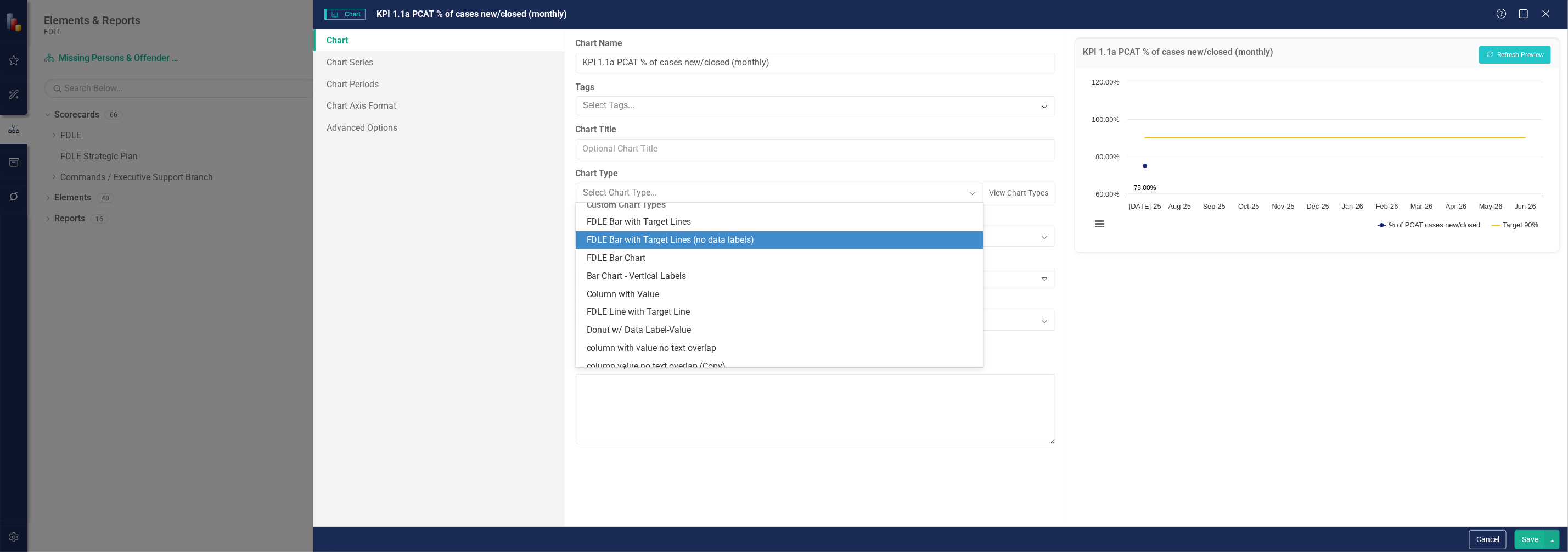
click at [648, 239] on div "FDLE Bar with Target Lines (no data labels)" at bounding box center [782, 240] width 391 height 13
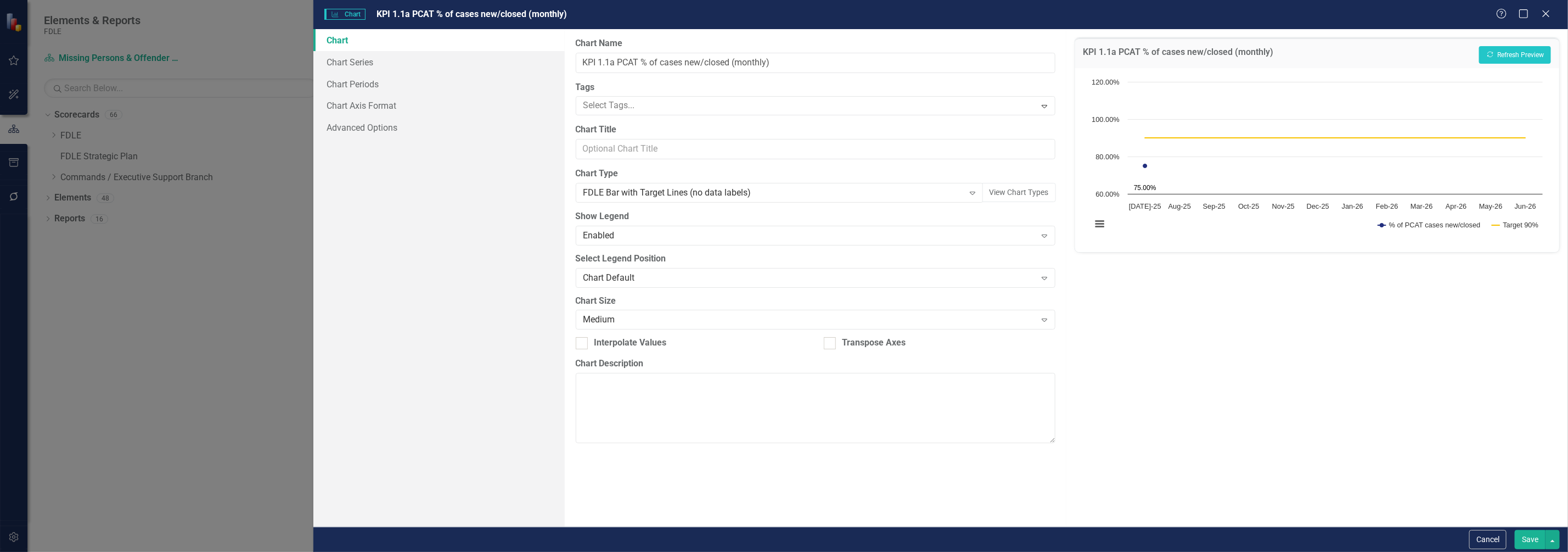
click at [1535, 542] on button "Save" at bounding box center [1530, 539] width 31 height 19
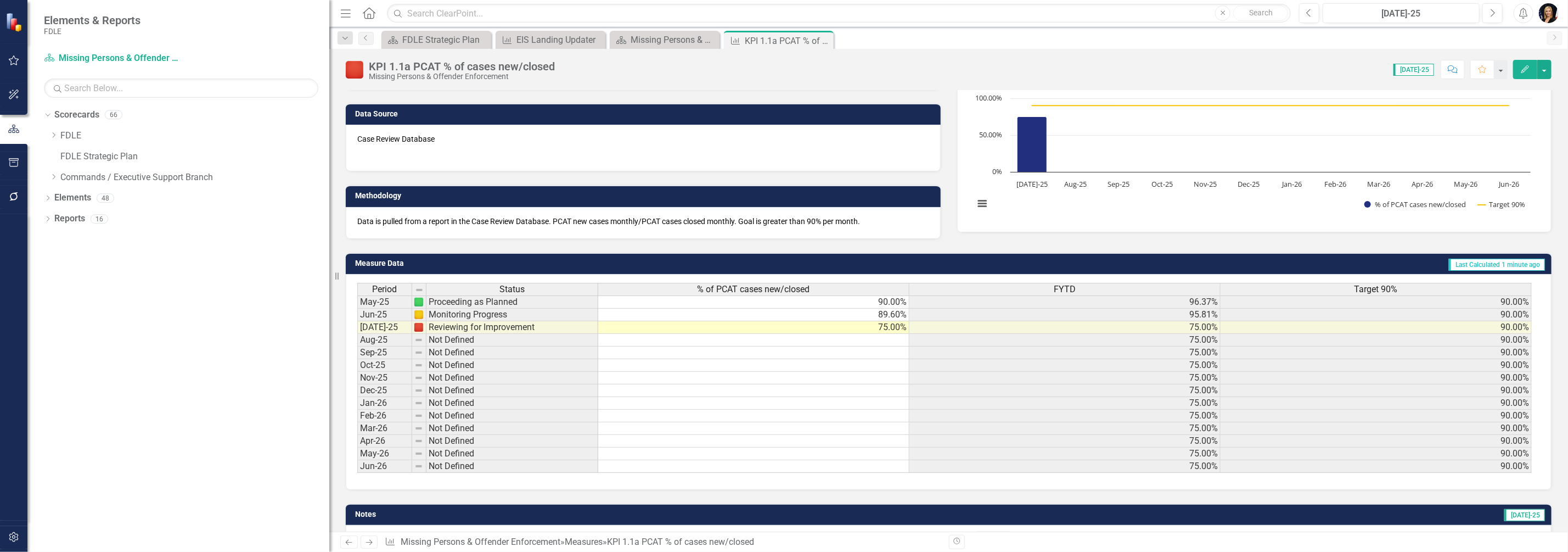
scroll to position [68, 0]
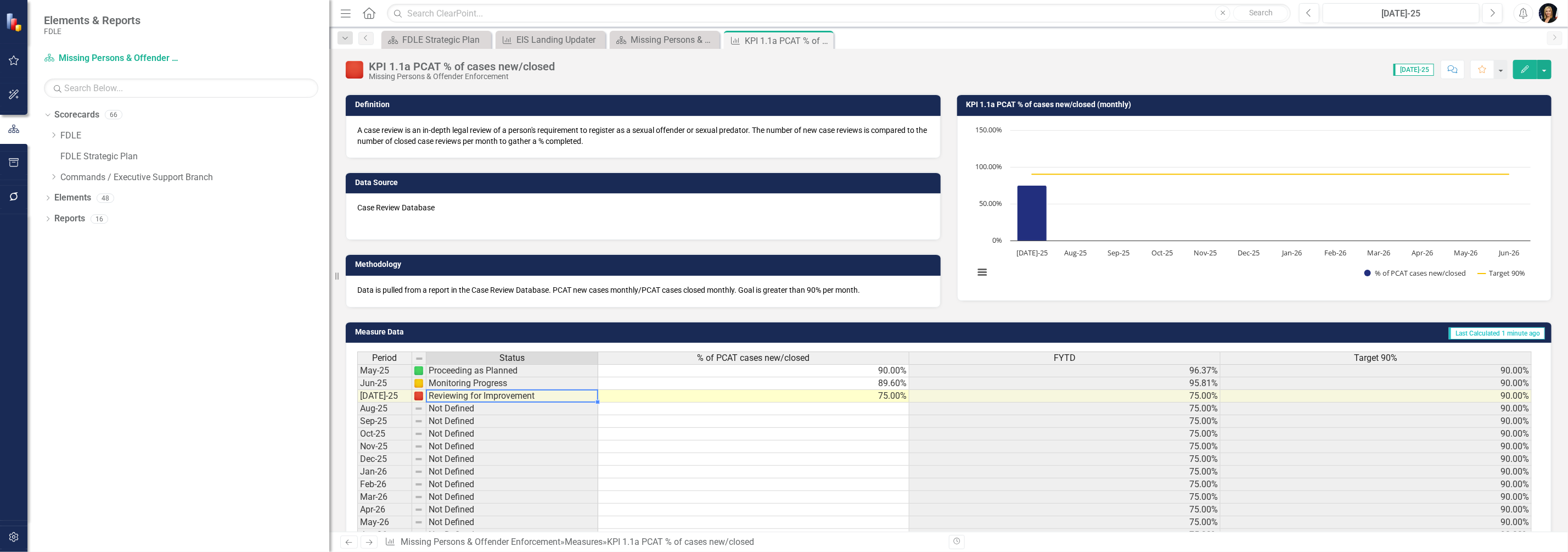
click at [548, 395] on td "Reviewing for Improvement" at bounding box center [512, 396] width 172 height 13
drag, startPoint x: 583, startPoint y: 372, endPoint x: 576, endPoint y: 372, distance: 7.0
click at [580, 372] on td "Proceeding as Planned" at bounding box center [512, 370] width 172 height 13
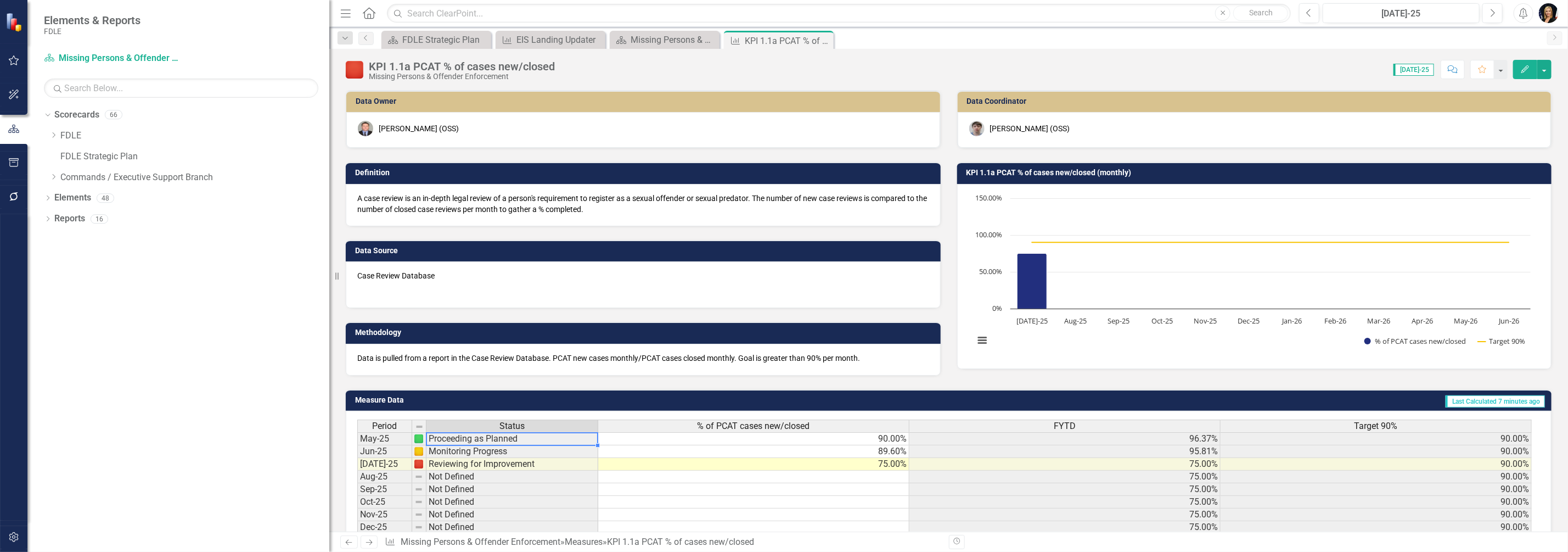
scroll to position [170, 0]
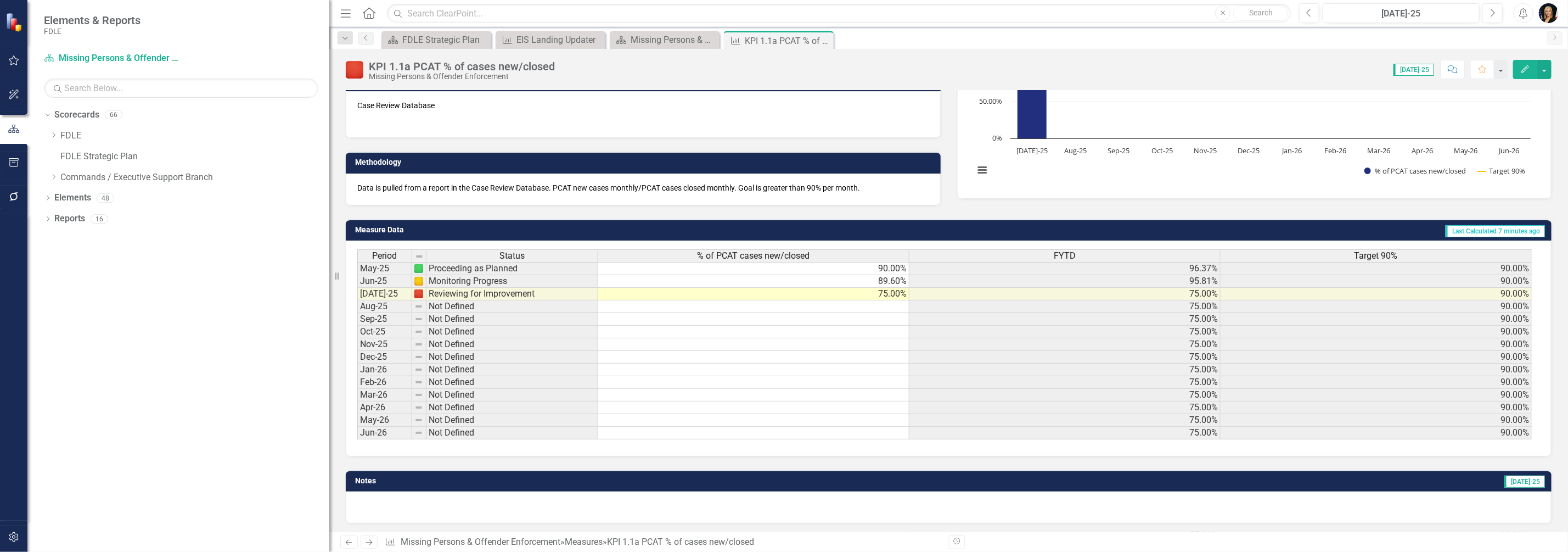
click at [387, 505] on div at bounding box center [948, 508] width 1206 height 32
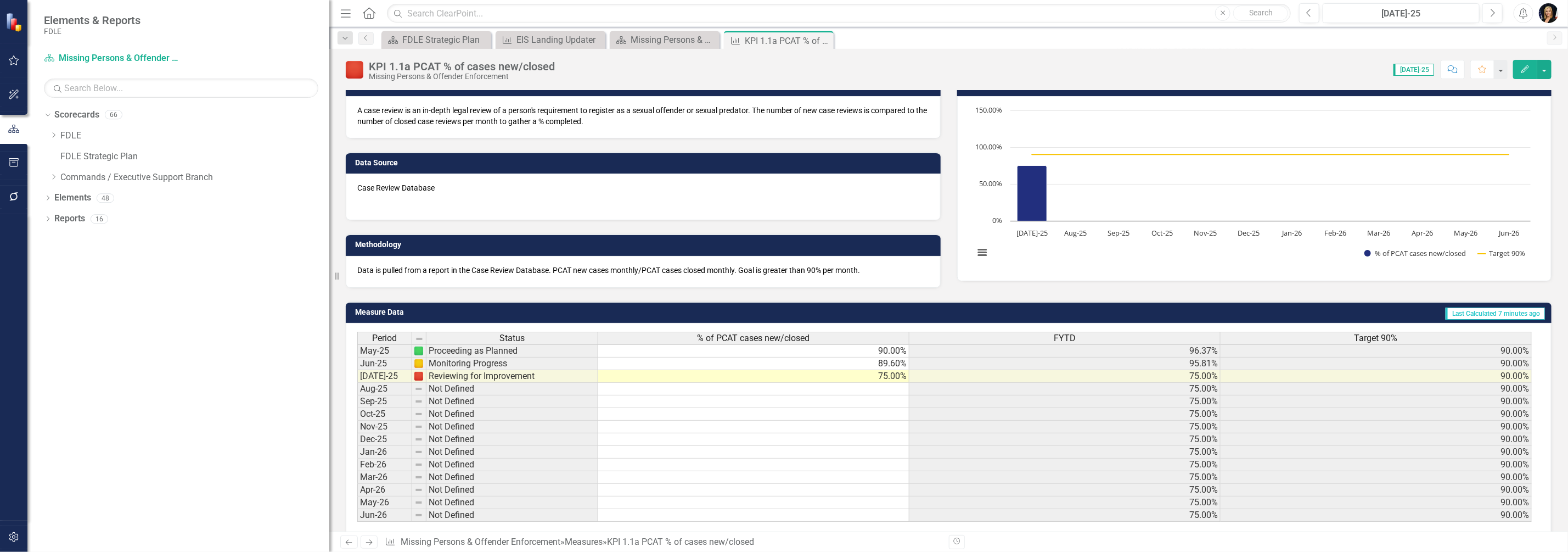
scroll to position [33, 0]
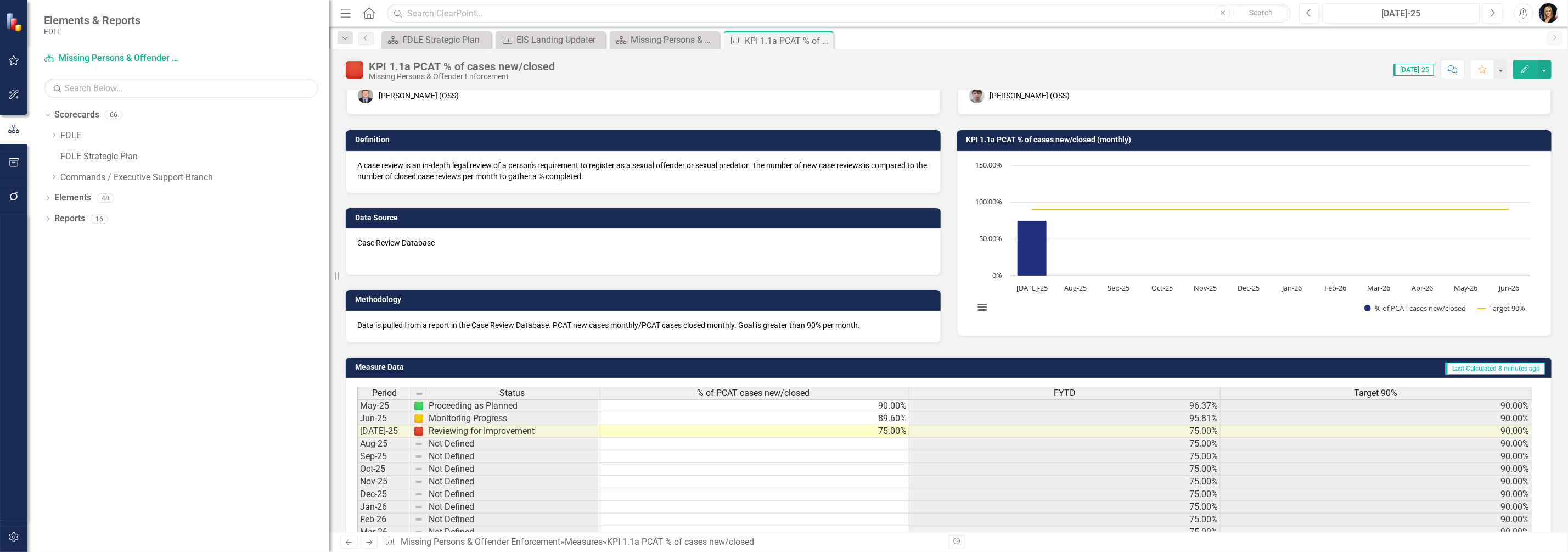
click at [595, 491] on td "Not Defined" at bounding box center [512, 494] width 172 height 13
click at [469, 304] on td "Methodology" at bounding box center [645, 301] width 580 height 17
click at [449, 330] on div "Data is pulled from a report in the Case Review Database. PCAT new cases monthl…" at bounding box center [643, 327] width 595 height 32
click at [156, 263] on div "Dropdown Scorecards 66 Dropdown FDLE Commissioner's Initiative Team Project Das…" at bounding box center [178, 329] width 302 height 446
click at [612, 458] on td at bounding box center [753, 456] width 311 height 13
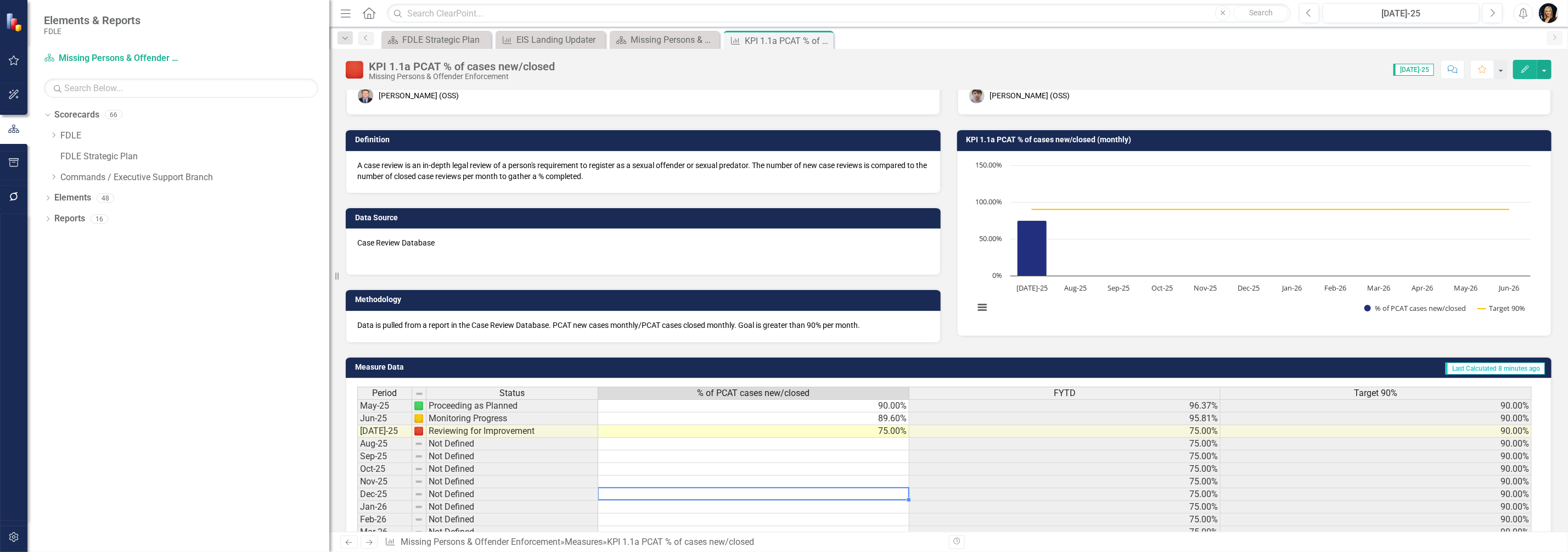
click at [601, 490] on td at bounding box center [753, 494] width 311 height 13
click at [356, 67] on img at bounding box center [354, 70] width 17 height 17
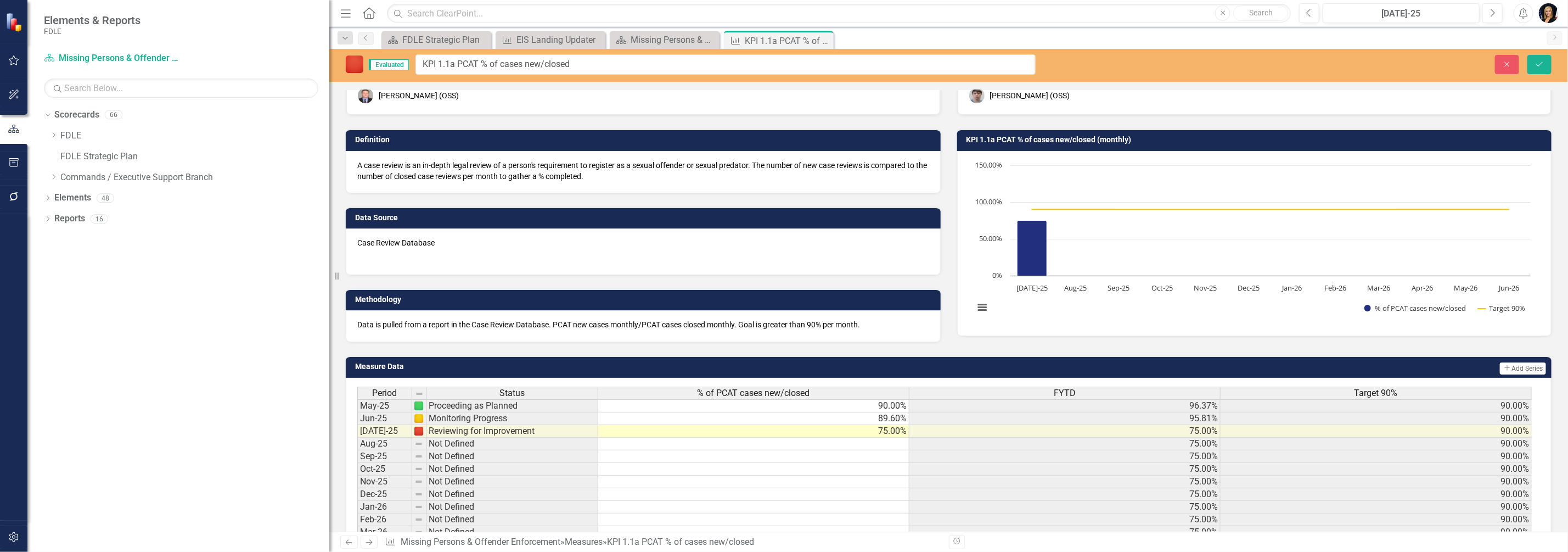
click at [356, 60] on img at bounding box center [354, 64] width 17 height 17
click at [281, 361] on div "Dropdown Scorecards 66 Dropdown FDLE Commissioner's Initiative Team Project Das…" at bounding box center [178, 329] width 302 height 446
click at [1541, 62] on icon "Save" at bounding box center [1539, 64] width 10 height 7
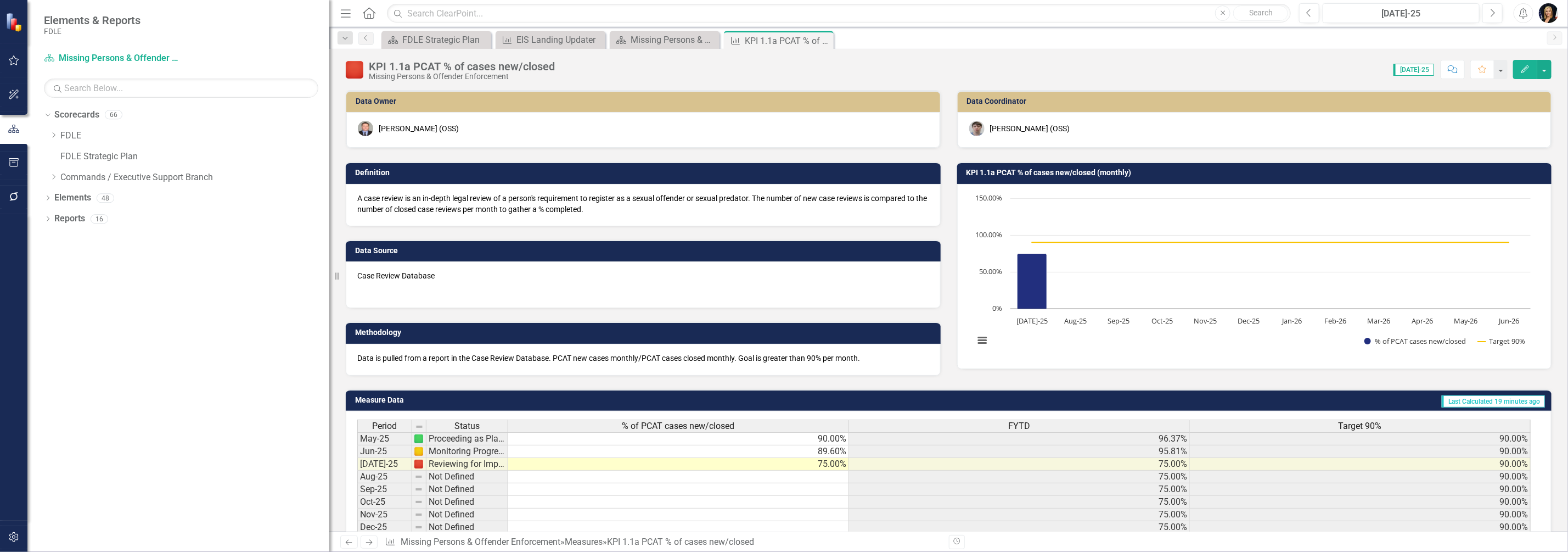
click at [418, 464] on img at bounding box center [418, 464] width 9 height 9
click at [53, 135] on icon "Dropdown" at bounding box center [54, 135] width 8 height 7
drag, startPoint x: 330, startPoint y: 385, endPoint x: 275, endPoint y: 352, distance: 64.1
click at [623, 394] on div "Elements & Reports FDLE Scorecard Missing Persons & Offender Enforcement Search…" at bounding box center [784, 276] width 1568 height 552
drag, startPoint x: 329, startPoint y: 283, endPoint x: 224, endPoint y: 321, distance: 111.7
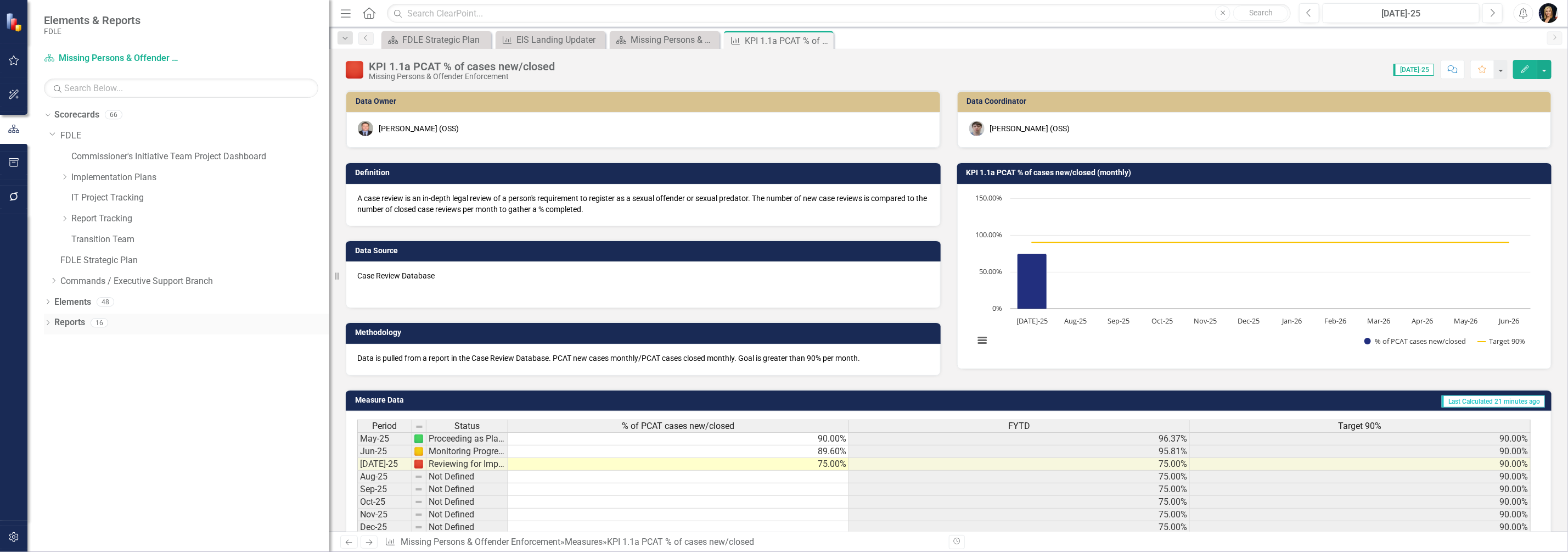
click at [394, 281] on div "Elements & Reports FDLE Scorecard Missing Persons & Offender Enforcement Search…" at bounding box center [784, 276] width 1568 height 552
drag, startPoint x: 506, startPoint y: 425, endPoint x: 591, endPoint y: 439, distance: 86.1
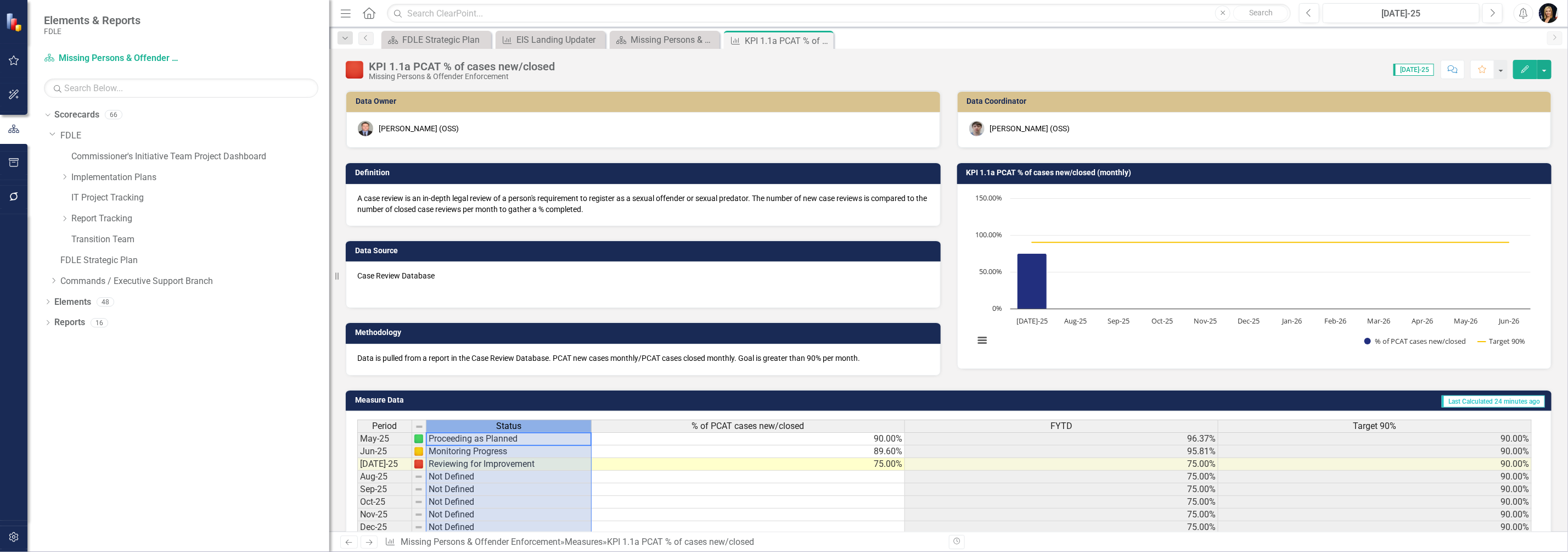
drag, startPoint x: 590, startPoint y: 425, endPoint x: 562, endPoint y: 428, distance: 28.2
click at [562, 428] on div "Status" at bounding box center [509, 426] width 165 height 12
click at [698, 36] on div "Missing Persons & Offender Enforcement Landing Page" at bounding box center [667, 40] width 72 height 13
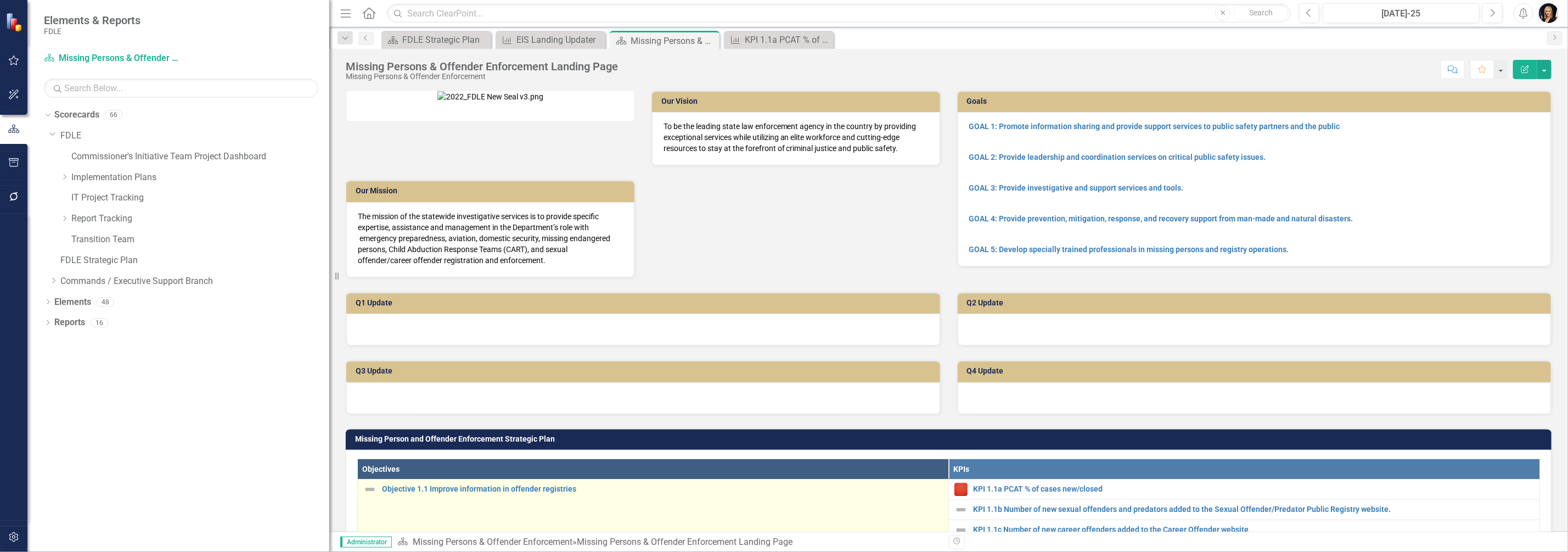
scroll to position [274, 0]
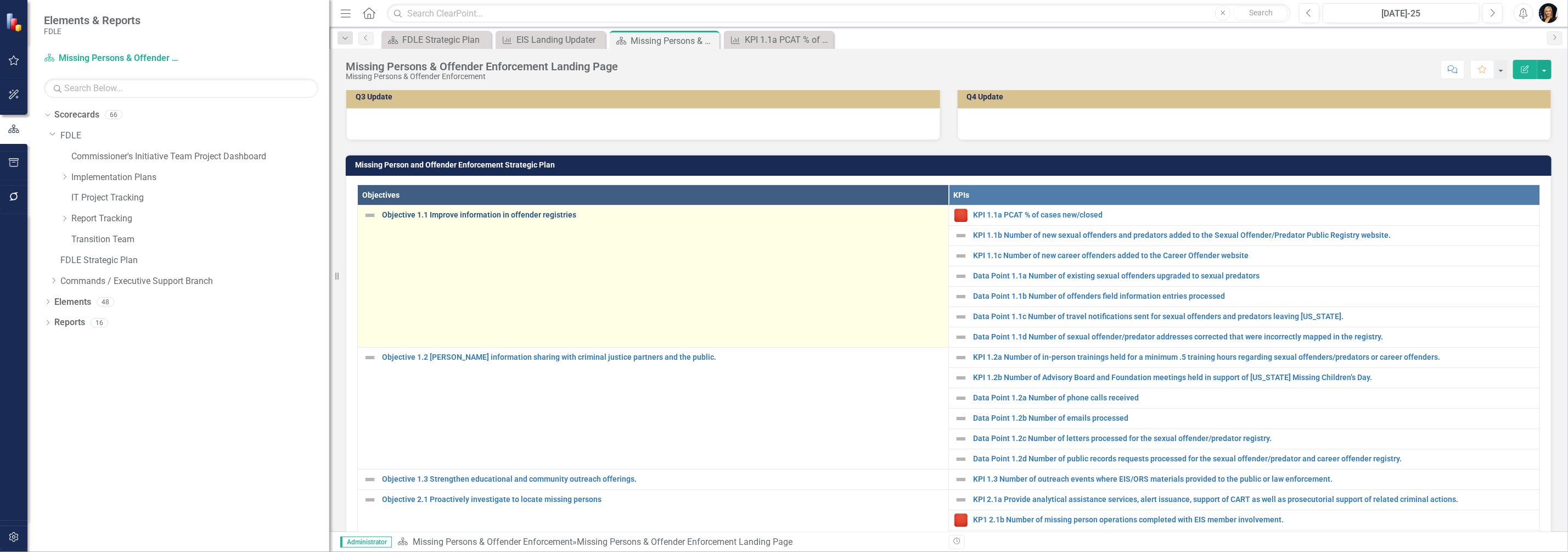
click at [445, 219] on link "Objective 1.1 Improve information in offender registries" at bounding box center [662, 215] width 561 height 8
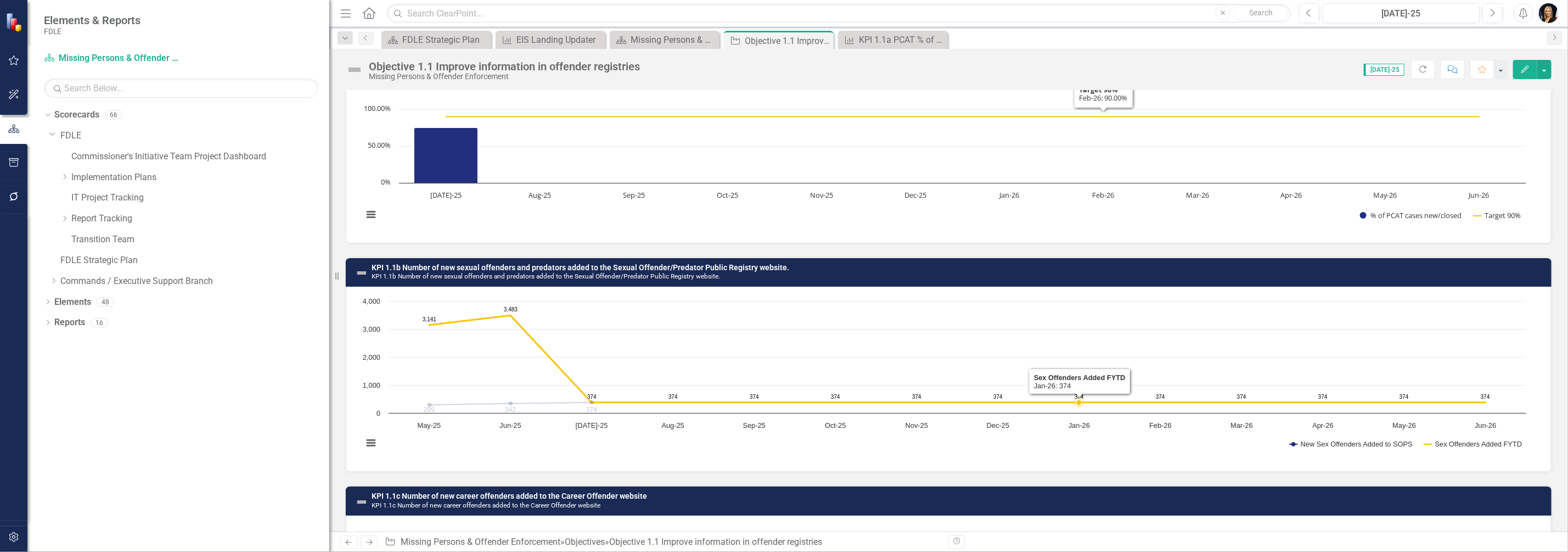
scroll to position [412, 0]
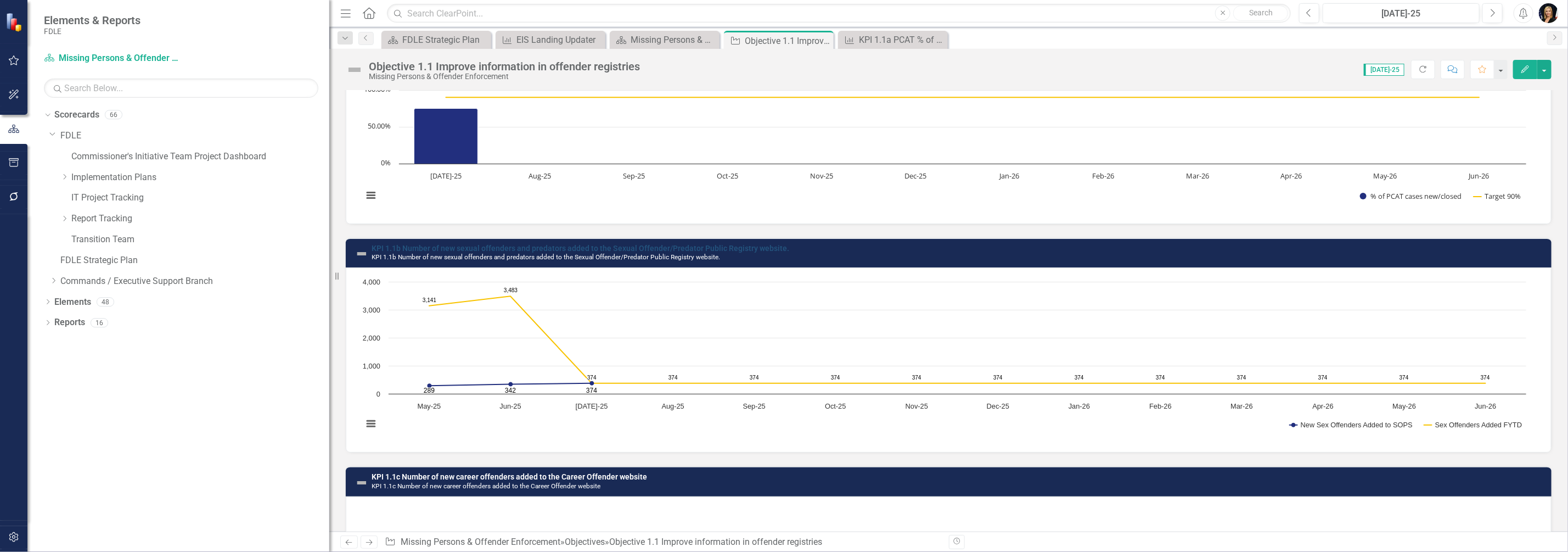
click at [550, 245] on link "KPI 1.1b Number of new sexual offenders and predators added to the Sexual Offen…" at bounding box center [580, 248] width 418 height 9
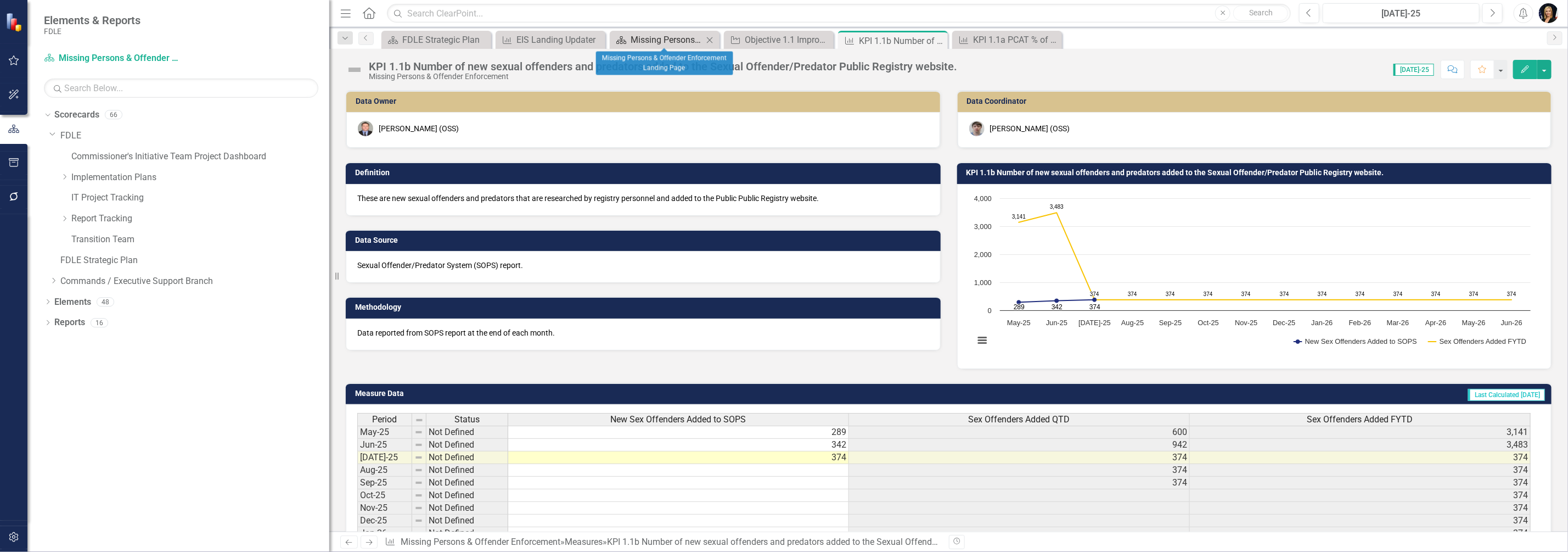
click at [651, 40] on div "Missing Persons & Offender Enforcement Landing Page" at bounding box center [667, 40] width 72 height 13
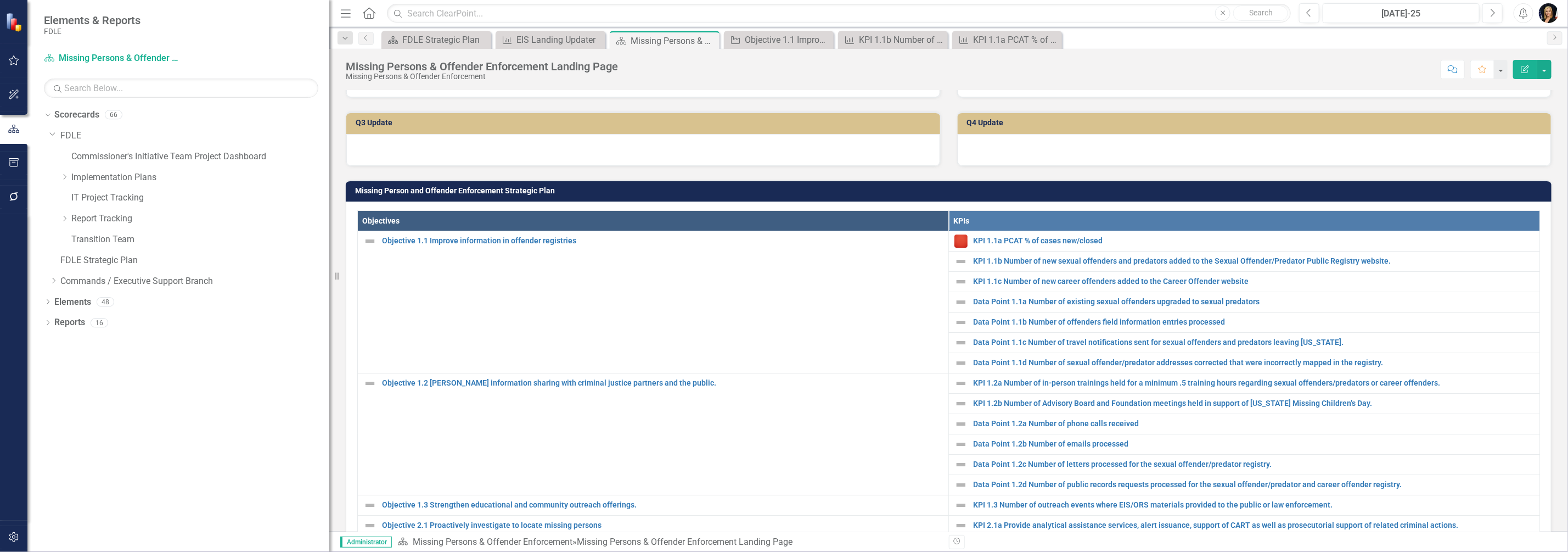
scroll to position [343, 0]
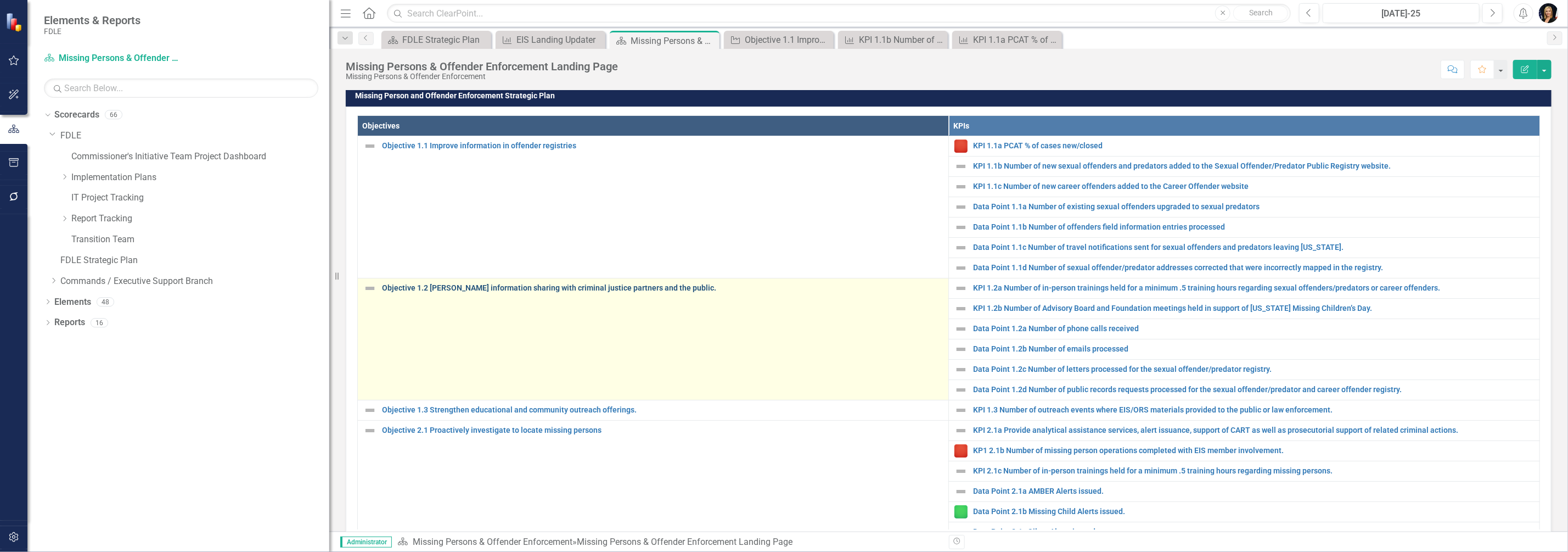
click at [498, 292] on link "Objective 1.2 [PERSON_NAME] information sharing with criminal justice partners …" at bounding box center [662, 288] width 561 height 8
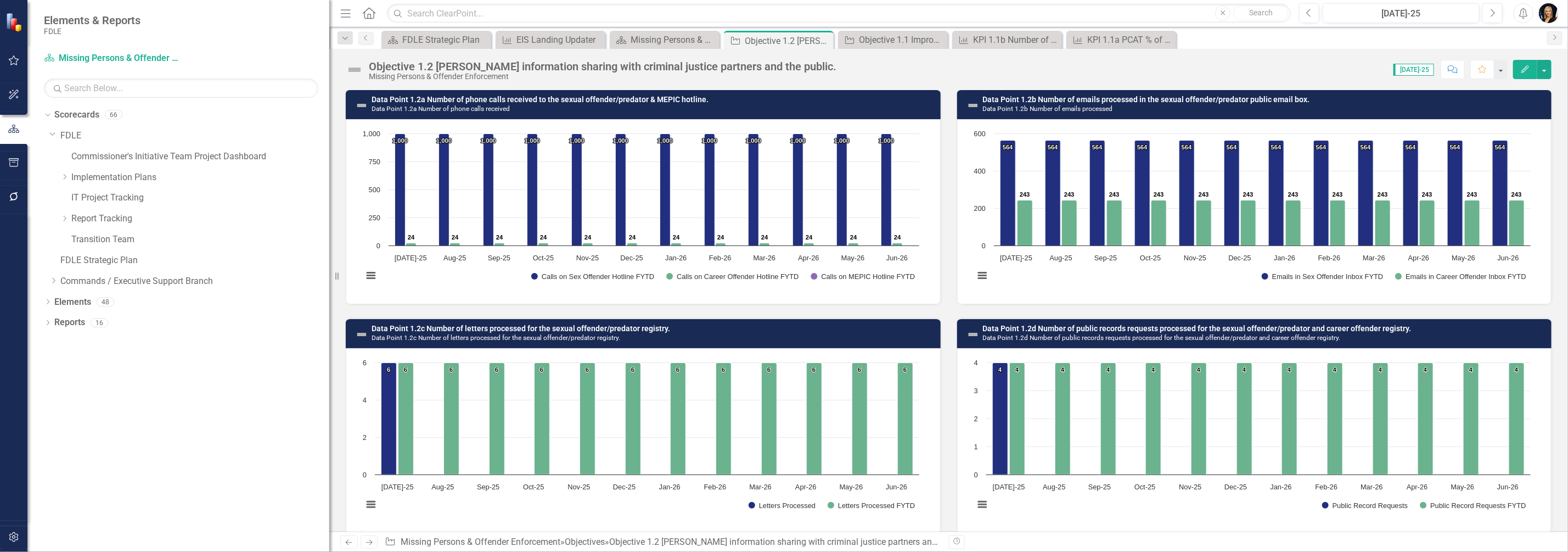
scroll to position [769, 0]
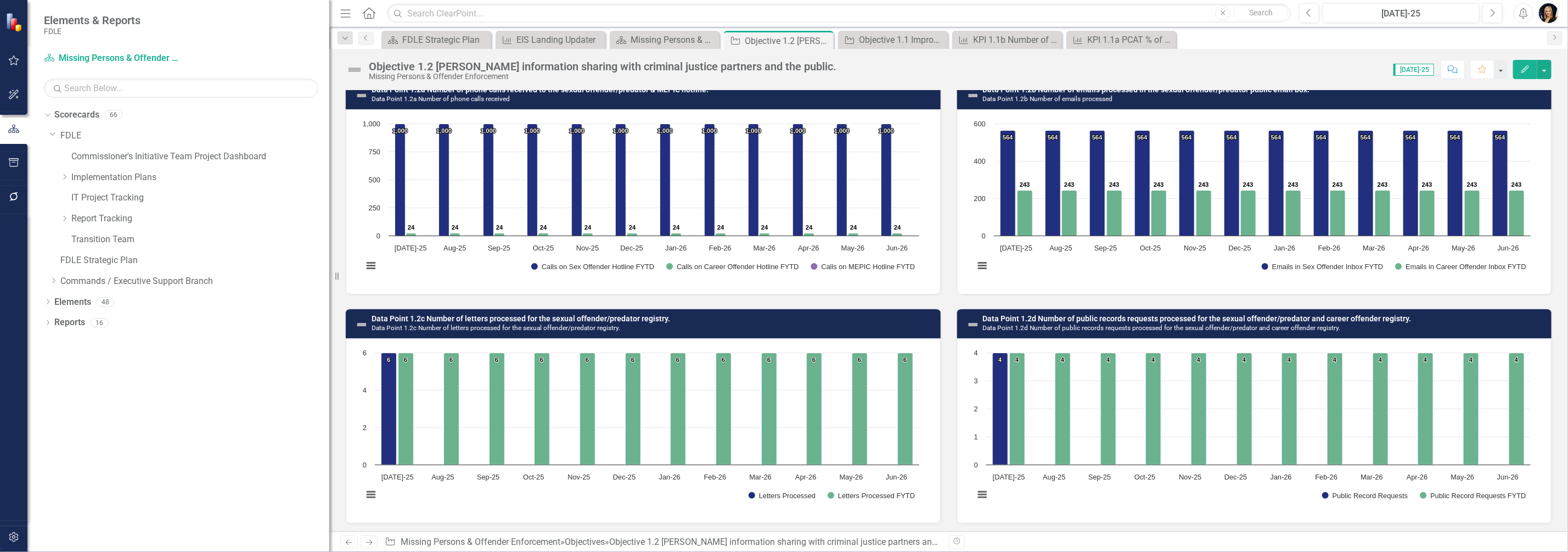
click at [557, 495] on rect "Interactive chart" at bounding box center [641, 429] width 568 height 165
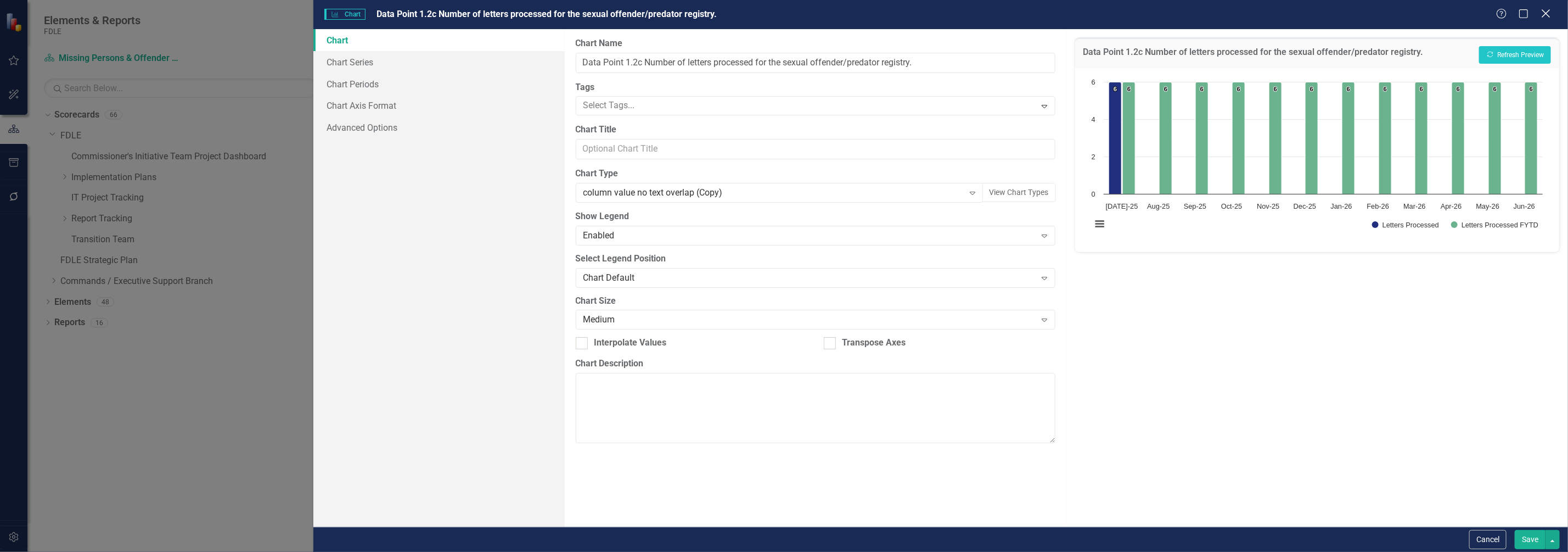
click at [1544, 13] on icon at bounding box center [1545, 13] width 8 height 8
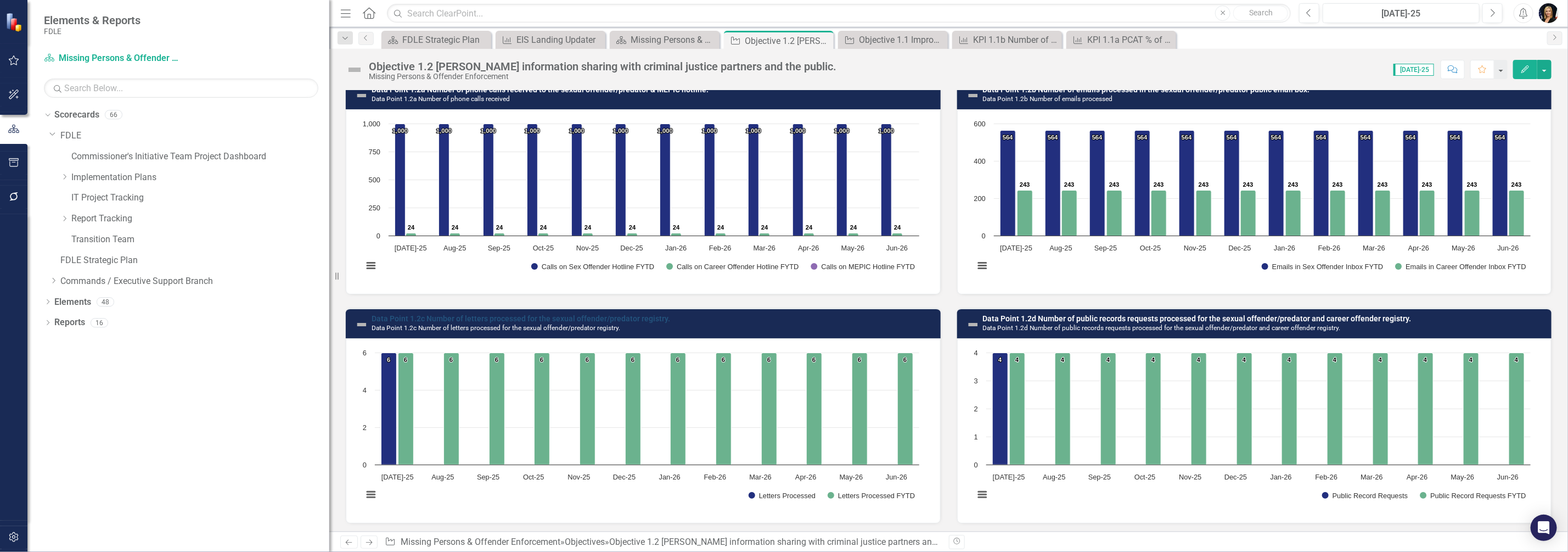
click at [439, 314] on link "Data Point 1.2c Number of letters processed for the sexual offender/predator re…" at bounding box center [521, 318] width 299 height 9
